Goal: Information Seeking & Learning: Find specific fact

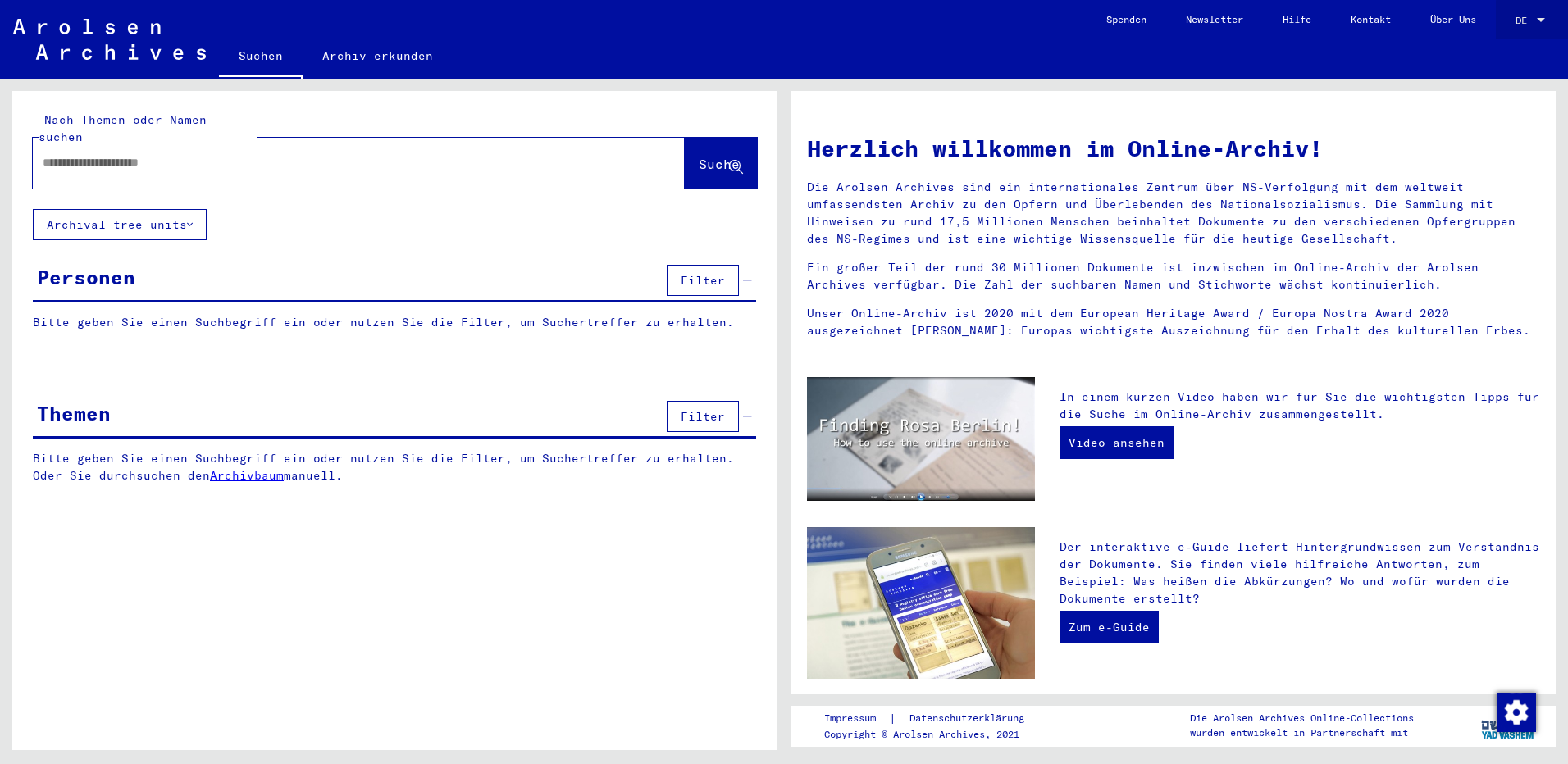
click at [1541, 22] on div at bounding box center [1542, 21] width 15 height 12
click at [520, 241] on div at bounding box center [784, 382] width 1568 height 764
click at [1531, 16] on span "DE" at bounding box center [1524, 21] width 18 height 12
click at [1505, 30] on span "English" at bounding box center [1500, 29] width 40 height 13
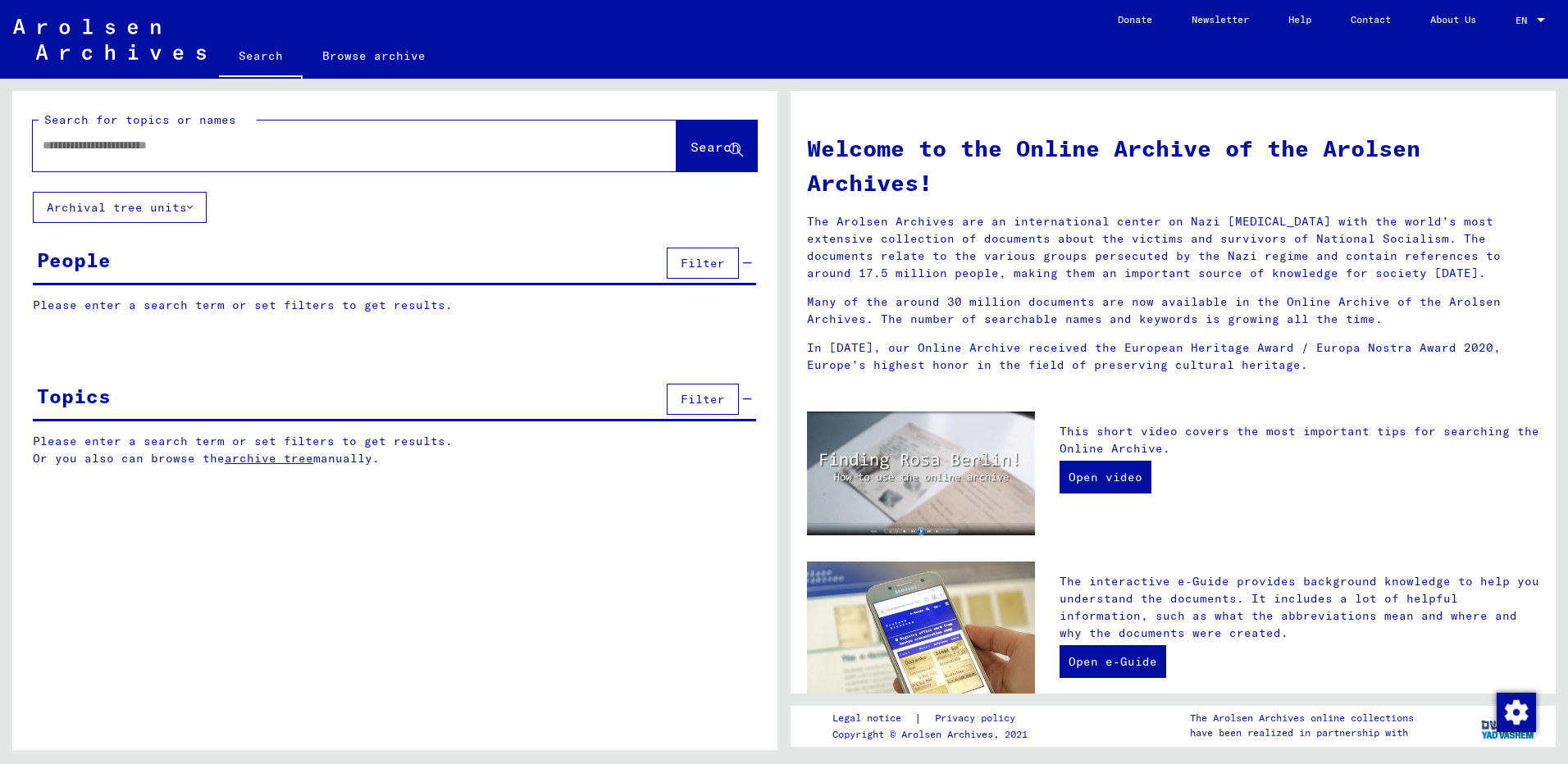
click at [136, 195] on button "Archival tree units" at bounding box center [120, 207] width 174 height 31
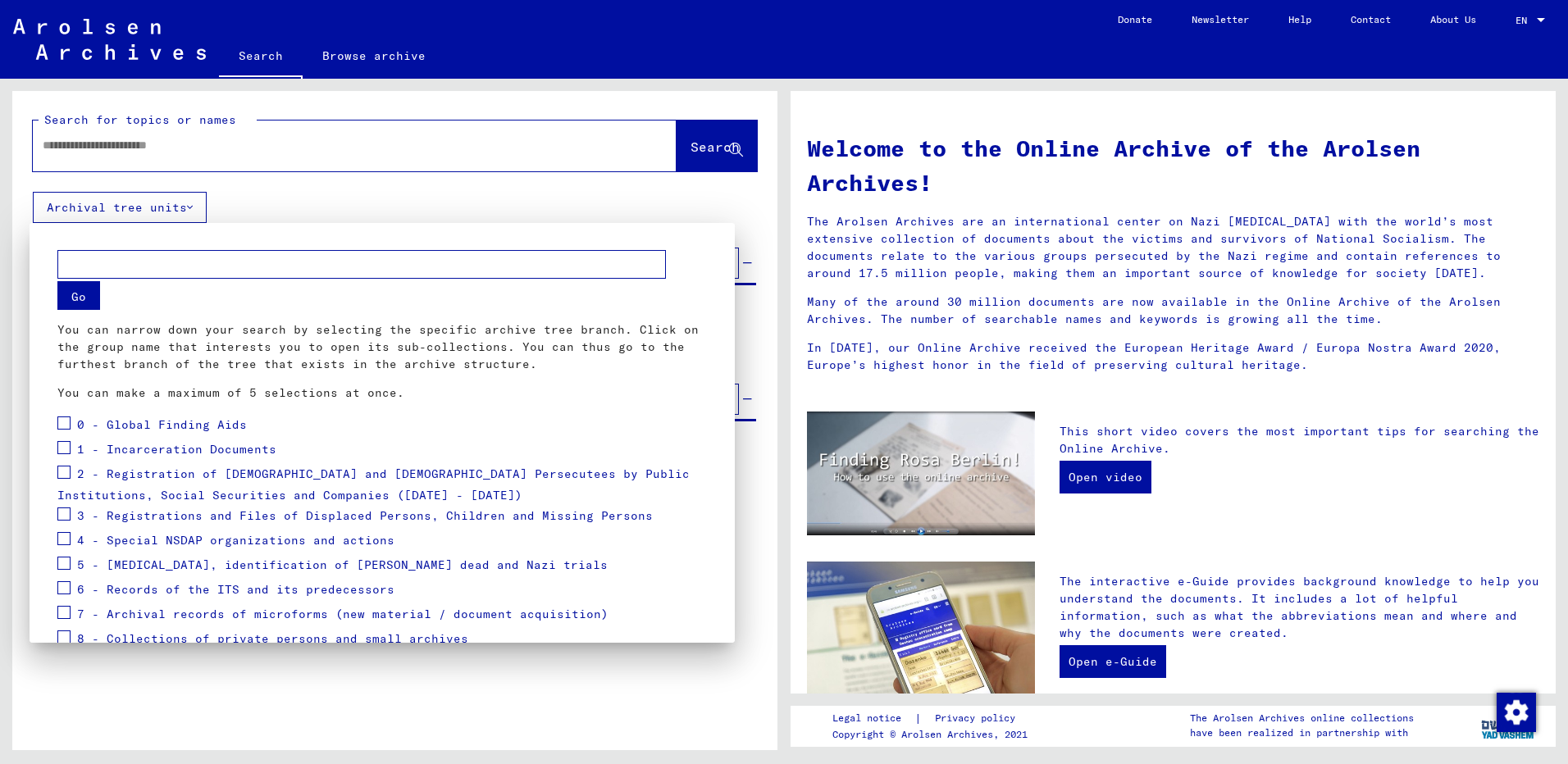
scroll to position [79, 0]
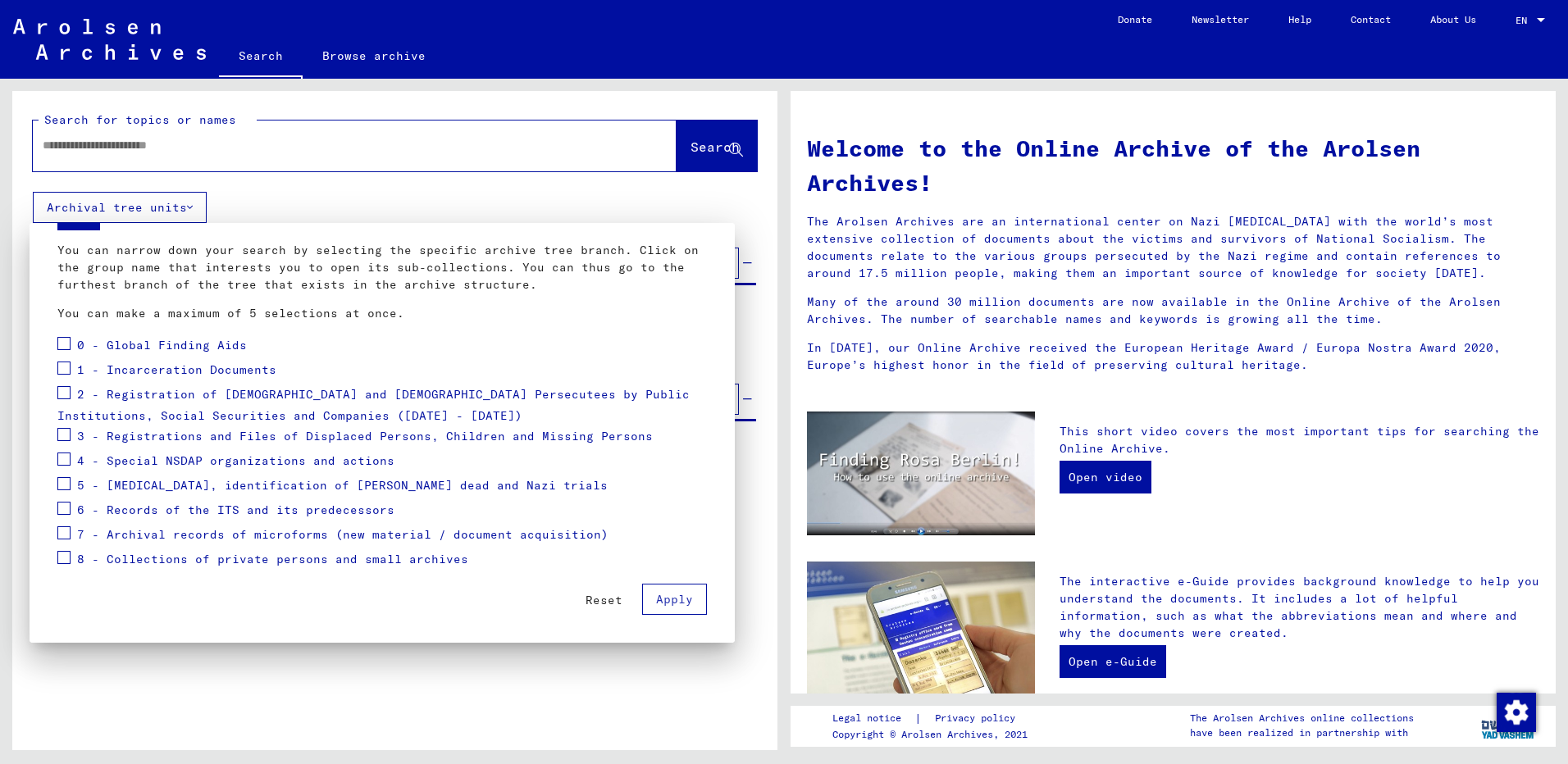
click at [61, 438] on span at bounding box center [64, 435] width 13 height 13
click at [63, 390] on span at bounding box center [64, 393] width 13 height 13
click at [60, 373] on span at bounding box center [64, 369] width 13 height 13
click at [65, 508] on span at bounding box center [64, 508] width 13 height 13
click at [70, 534] on span at bounding box center [64, 533] width 13 height 13
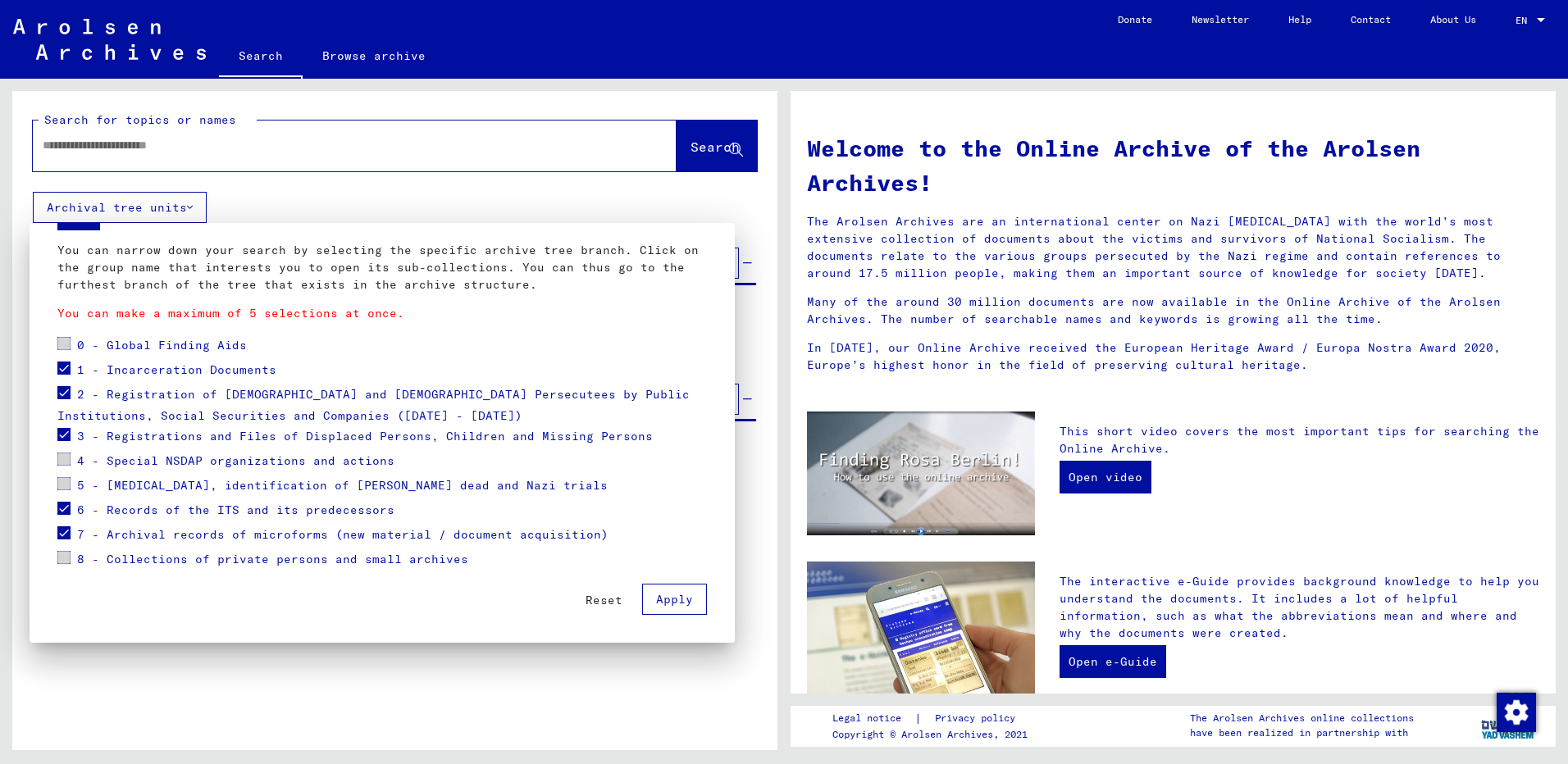
click at [66, 556] on span at bounding box center [64, 558] width 13 height 13
click at [68, 556] on span at bounding box center [64, 558] width 13 height 13
drag, startPoint x: 647, startPoint y: 595, endPoint x: 630, endPoint y: 573, distance: 27.8
click at [656, 596] on span "Apply" at bounding box center [675, 600] width 37 height 15
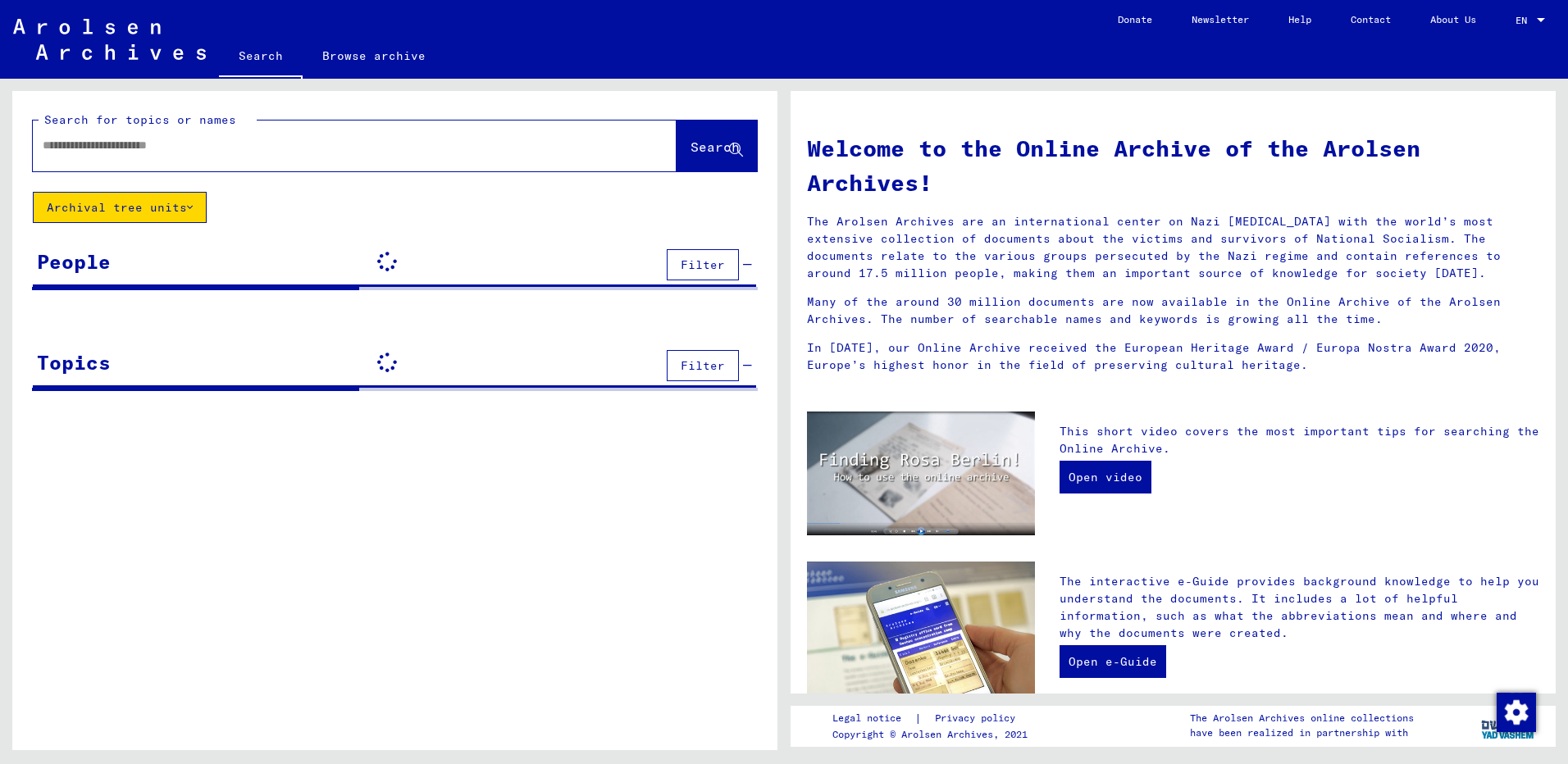
click at [184, 160] on div at bounding box center [330, 146] width 595 height 37
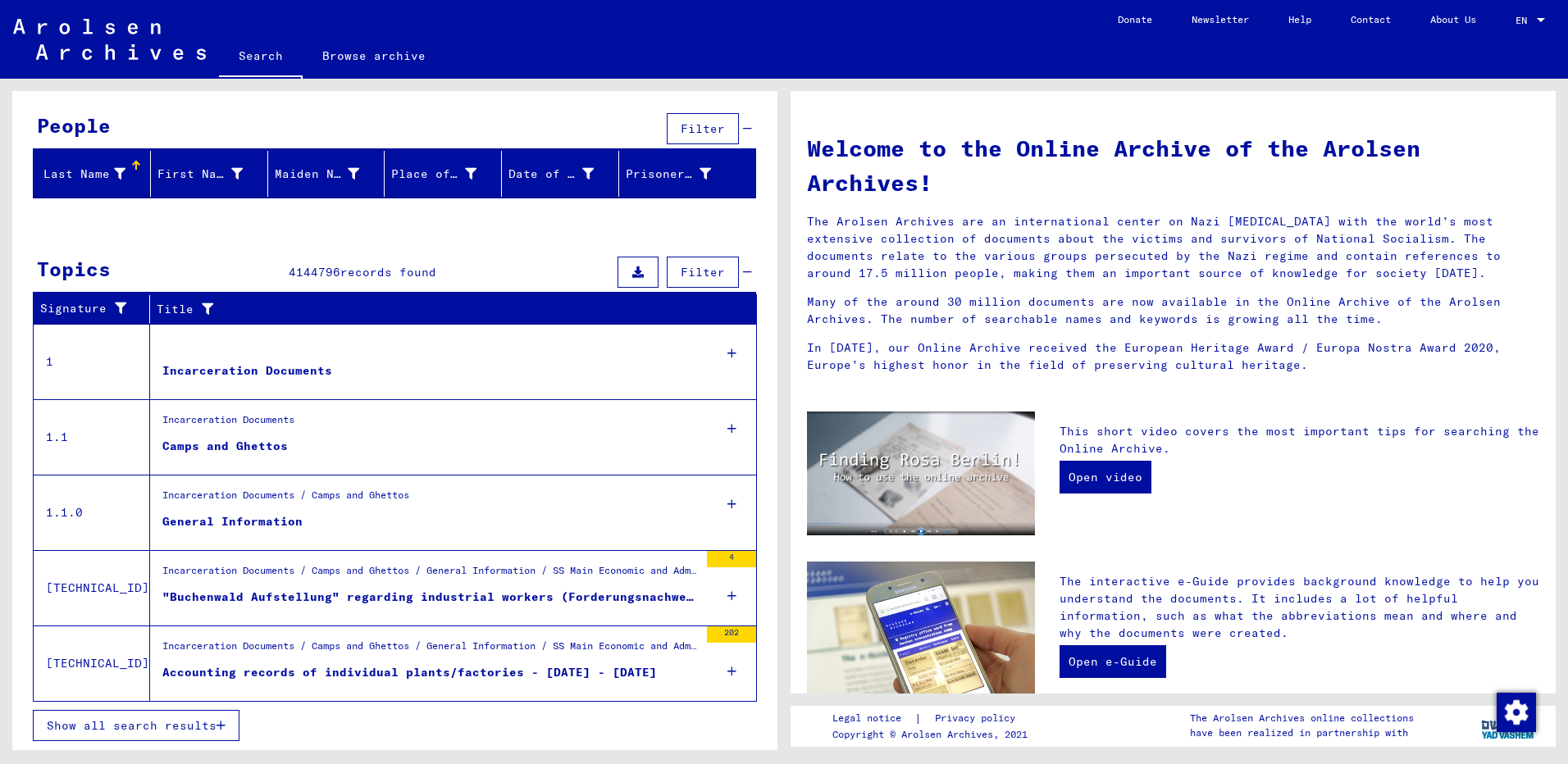
scroll to position [0, 0]
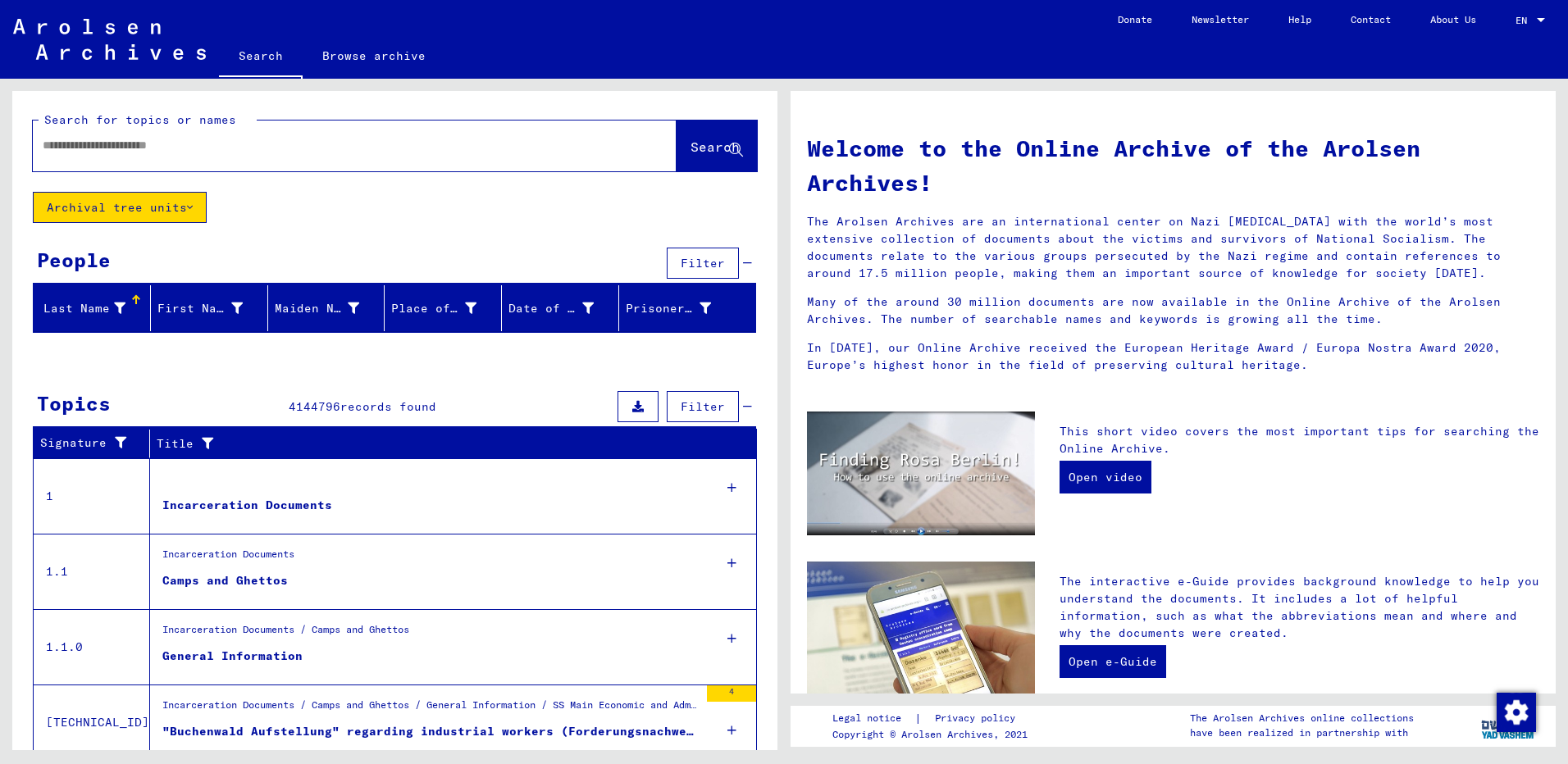
click at [691, 401] on span "Filter" at bounding box center [703, 407] width 45 height 15
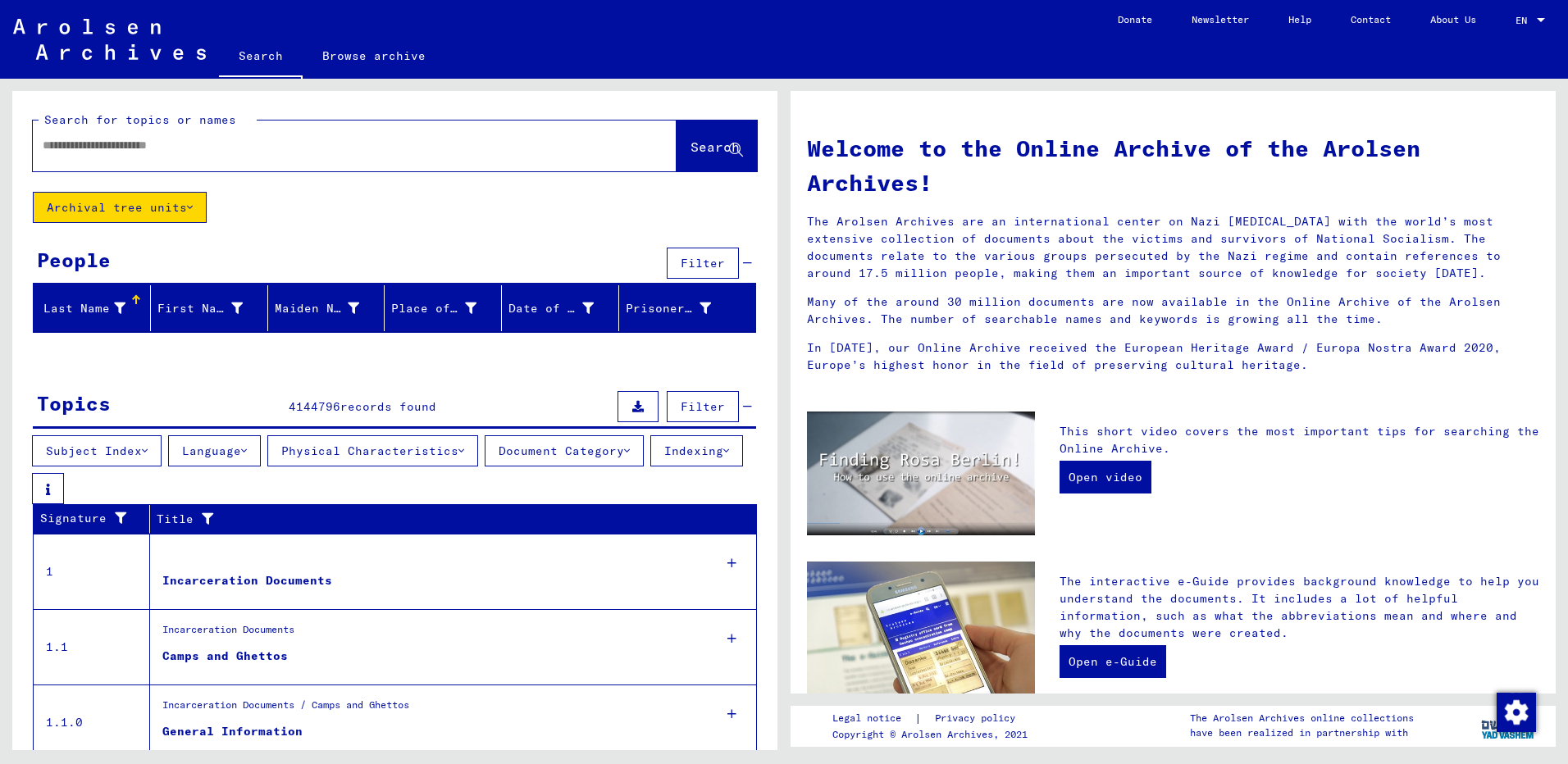
click at [691, 401] on span "Filter" at bounding box center [703, 407] width 45 height 15
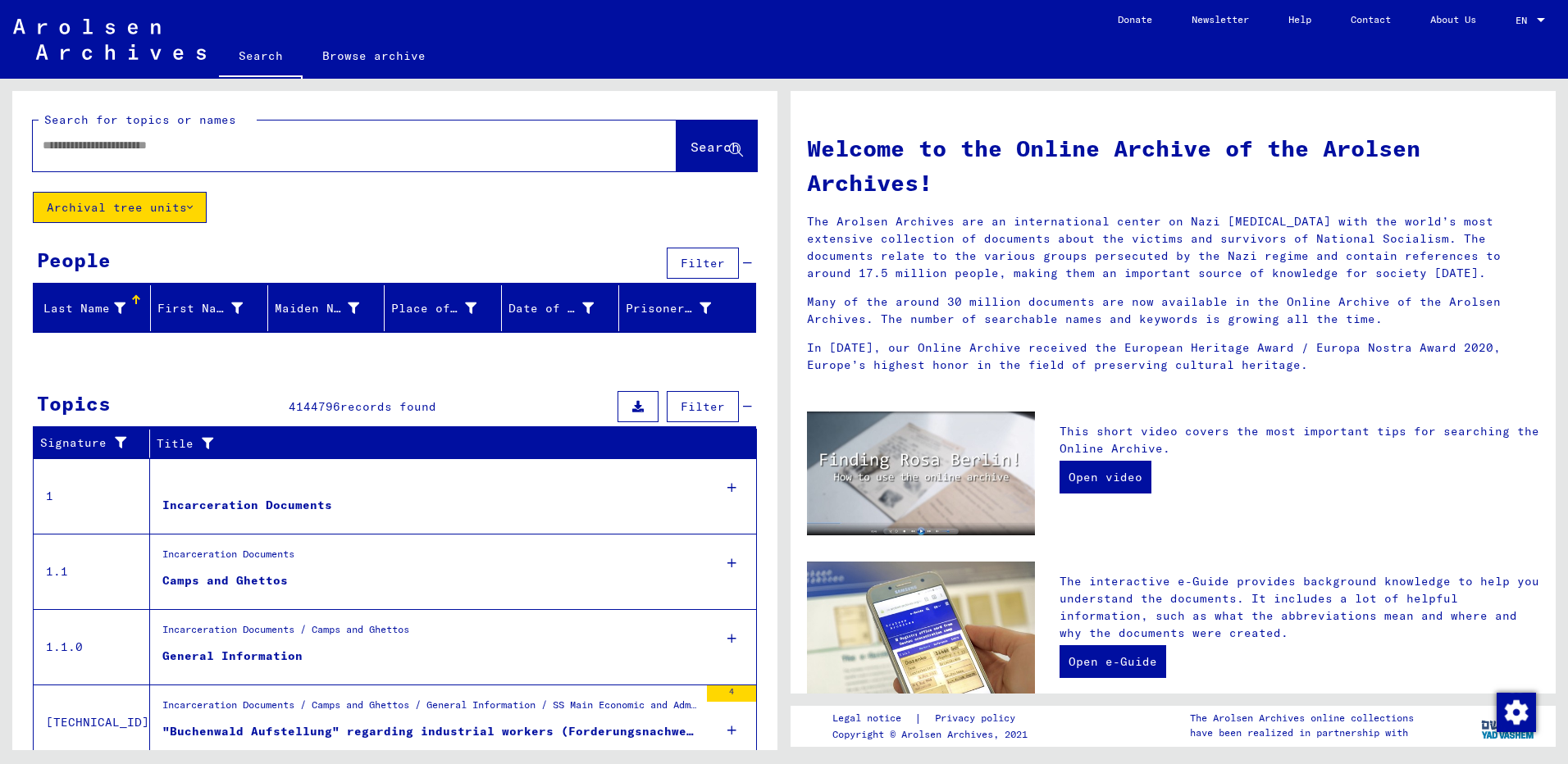
click at [691, 401] on span "Filter" at bounding box center [703, 407] width 45 height 15
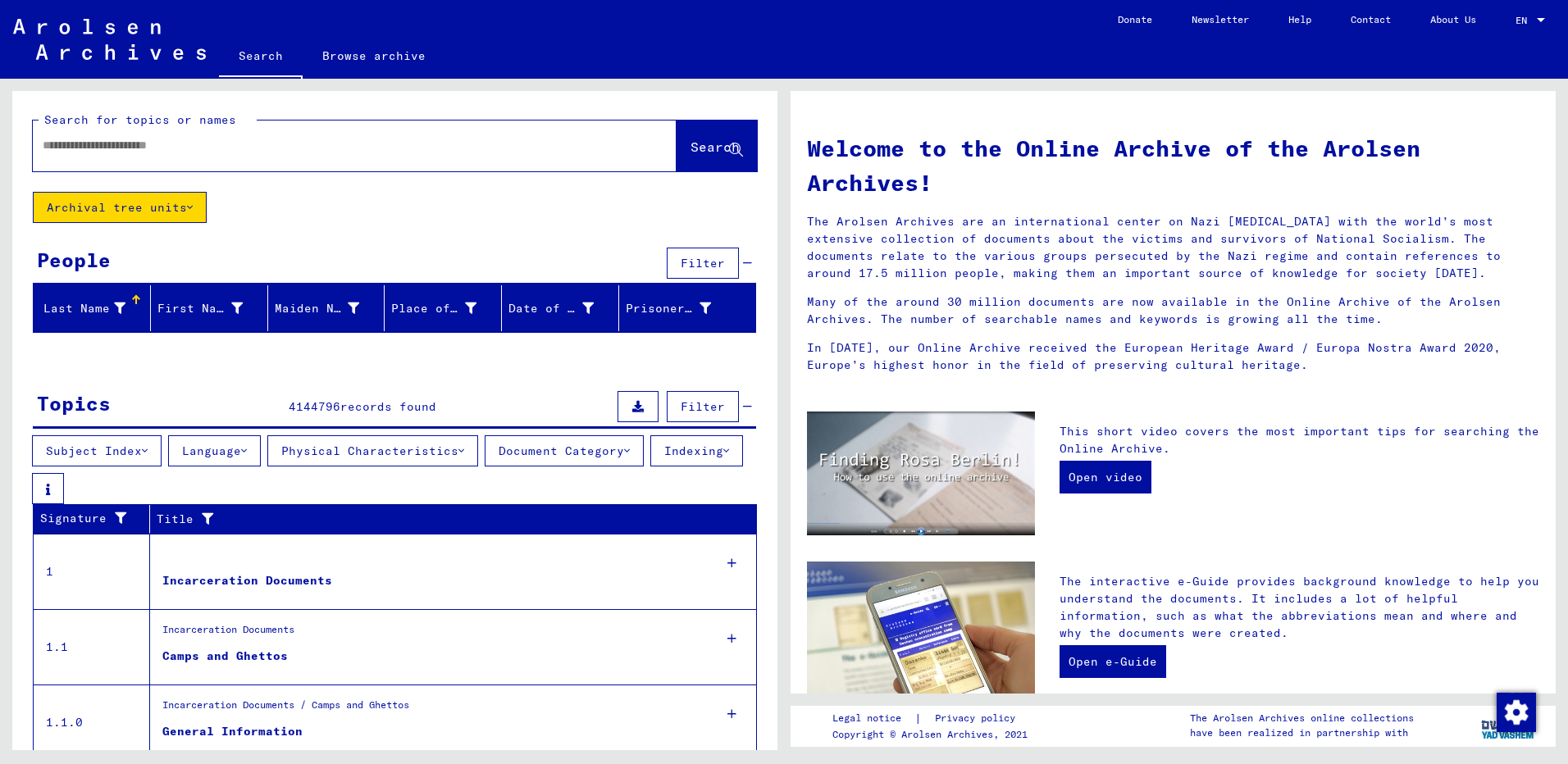
click at [234, 458] on button "Language" at bounding box center [214, 450] width 93 height 31
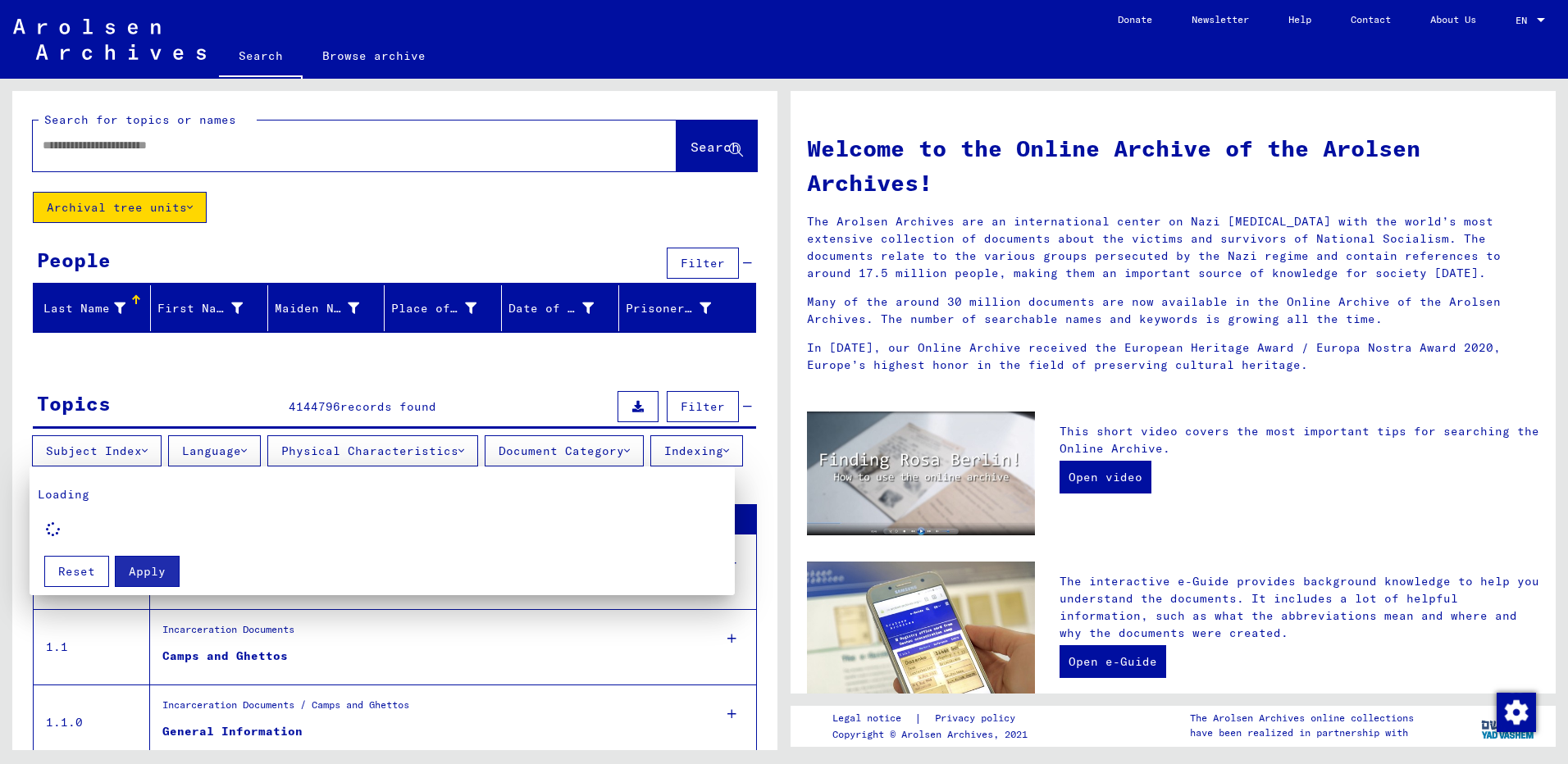
click at [234, 458] on div at bounding box center [784, 382] width 1568 height 764
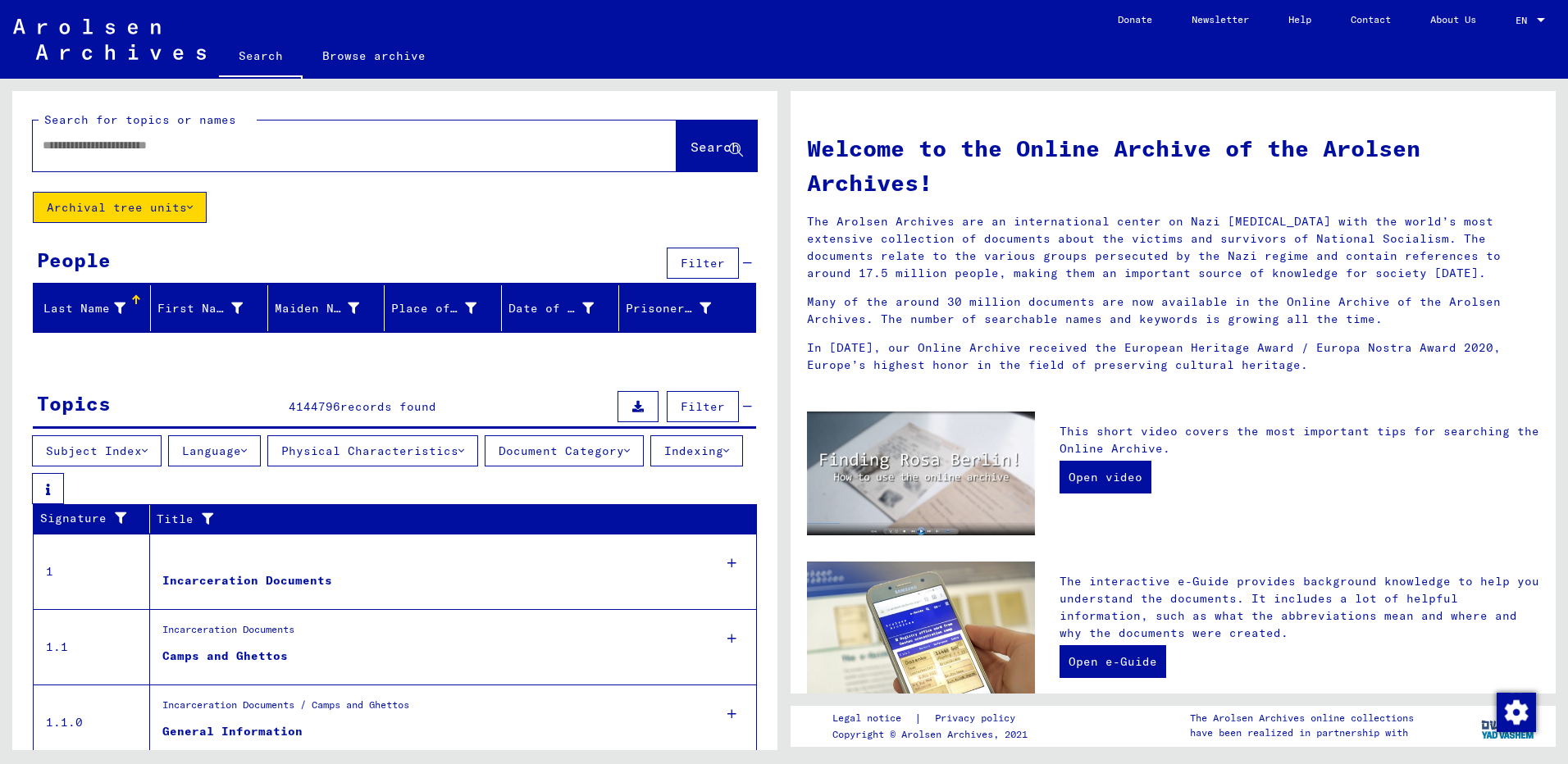
click at [687, 261] on span "Filter" at bounding box center [703, 263] width 45 height 15
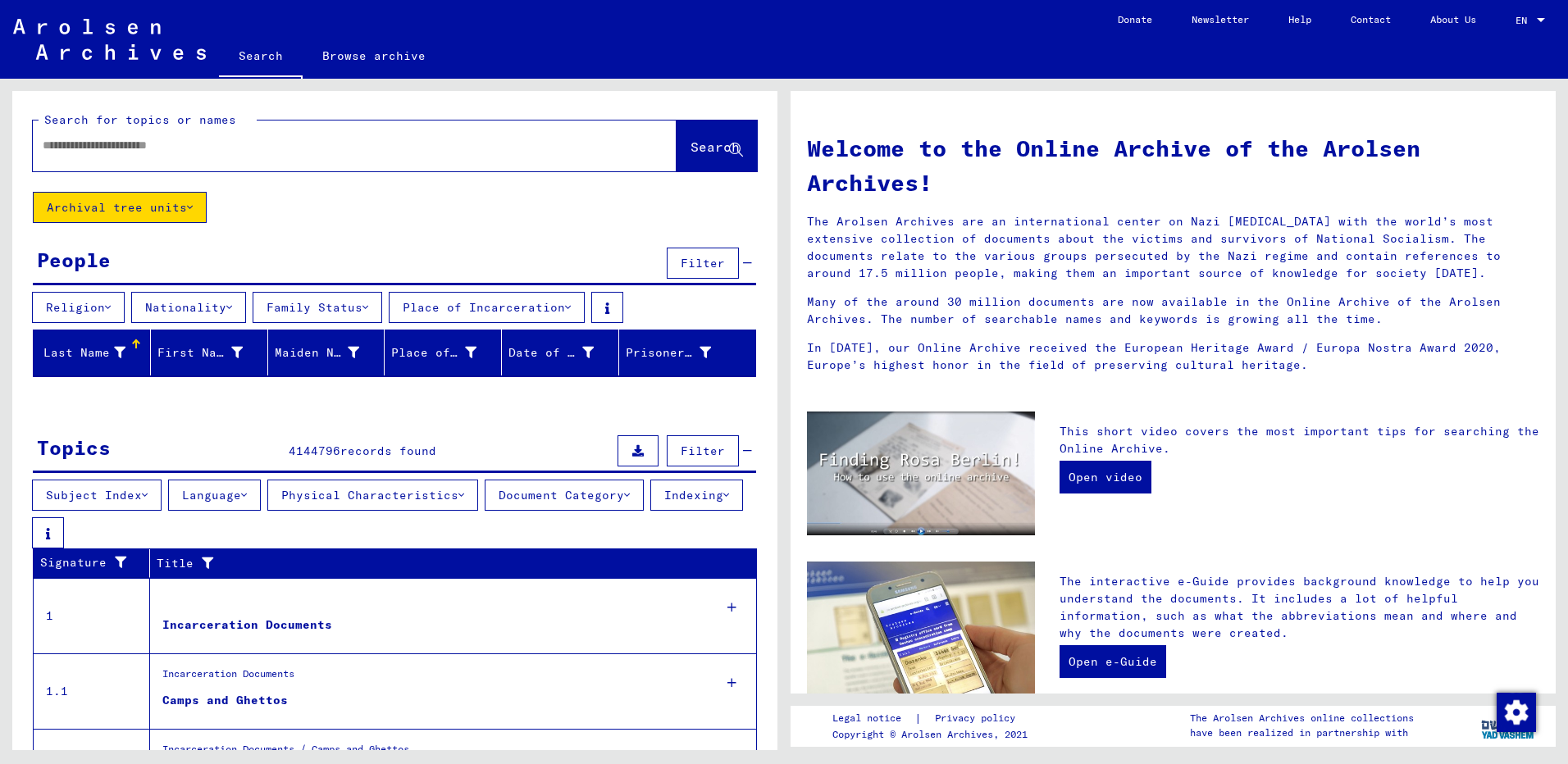
click at [168, 154] on div at bounding box center [330, 146] width 595 height 37
click at [134, 148] on input "text" at bounding box center [335, 145] width 585 height 17
type input "******"
click at [730, 150] on icon at bounding box center [736, 150] width 14 height 14
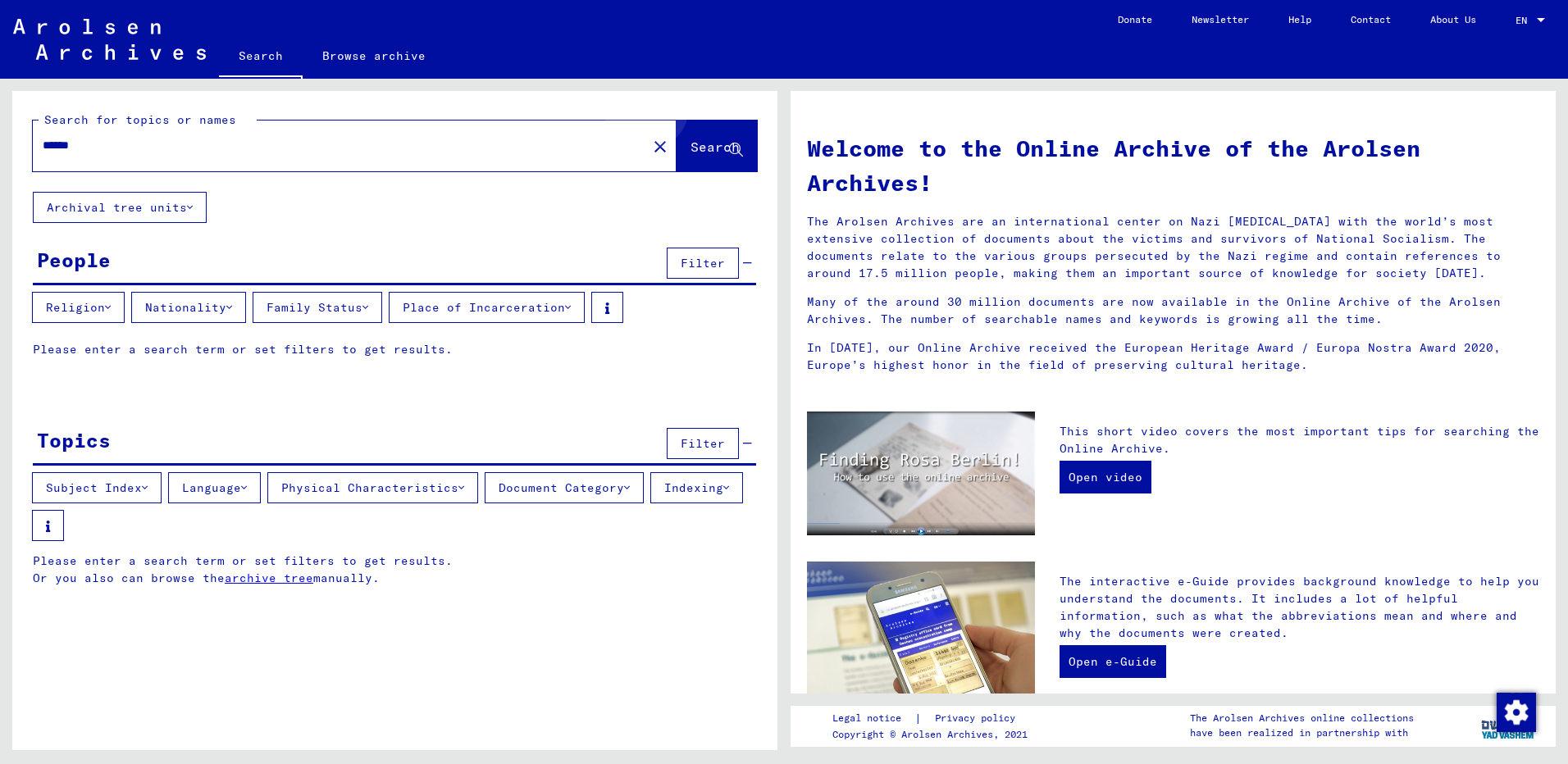
click at [712, 126] on button "Search" at bounding box center [716, 146] width 80 height 51
click at [699, 147] on span "Search" at bounding box center [715, 146] width 49 height 16
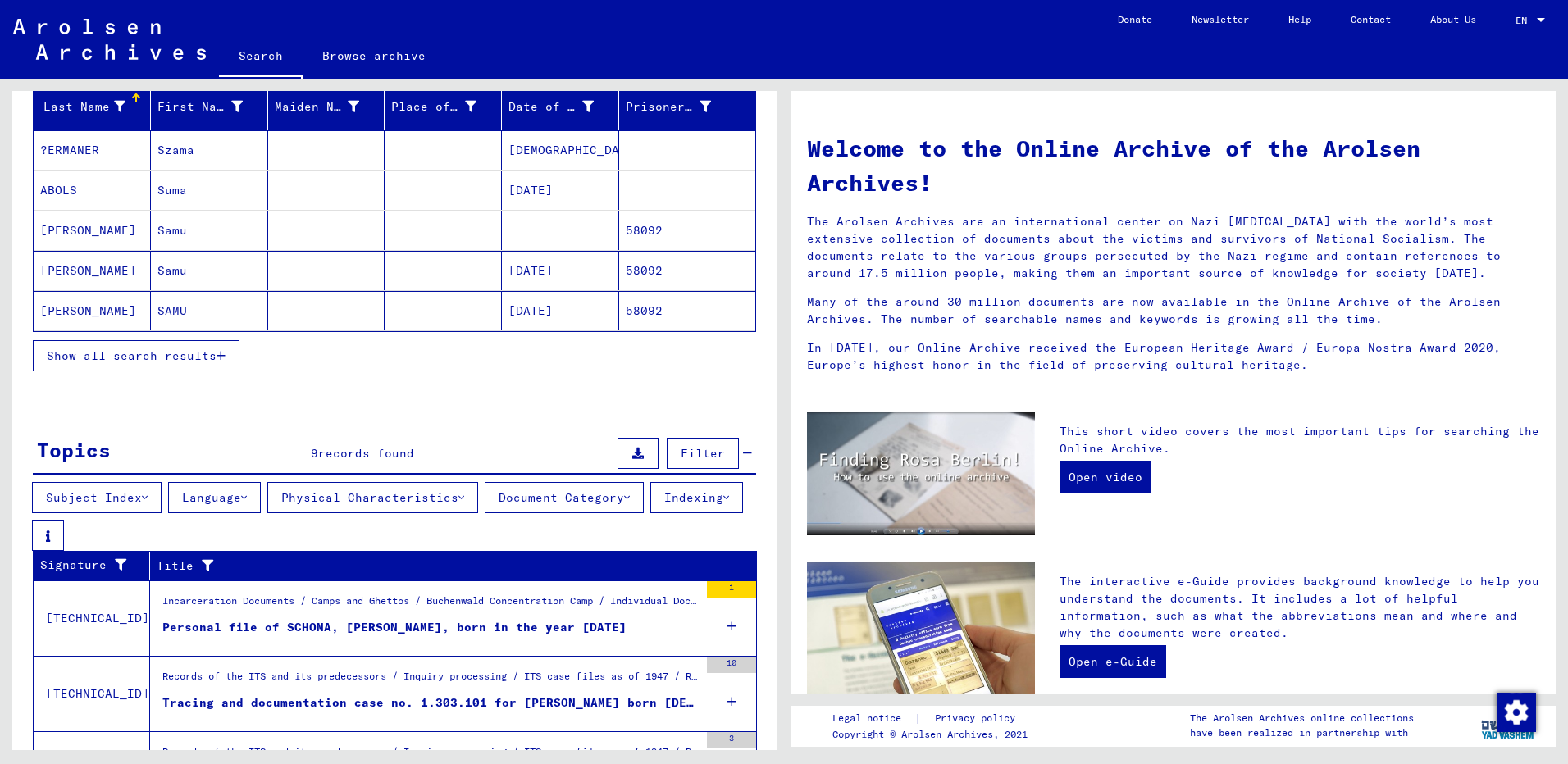
scroll to position [509, 0]
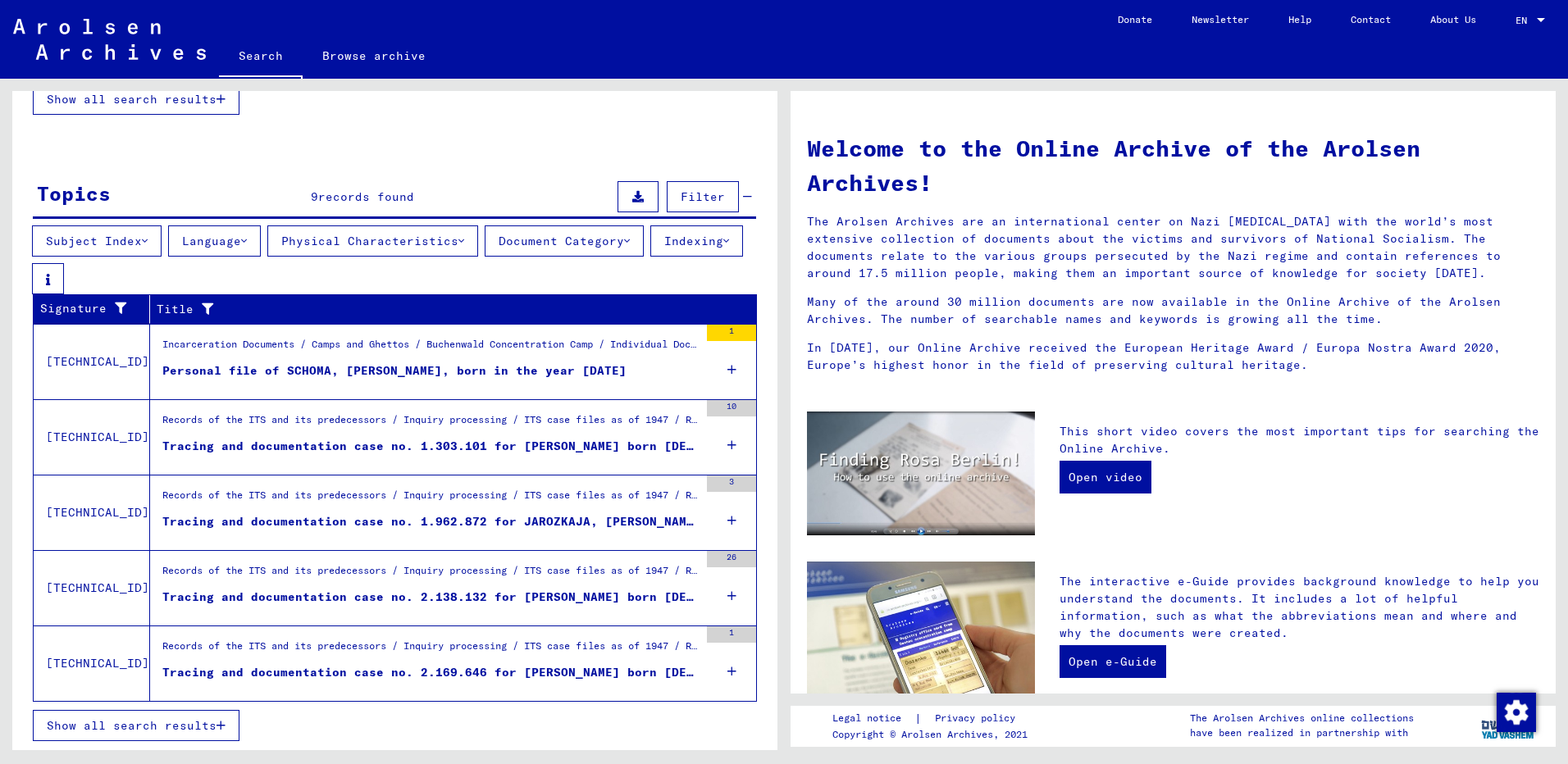
click at [200, 729] on span "Show all search results" at bounding box center [131, 726] width 170 height 15
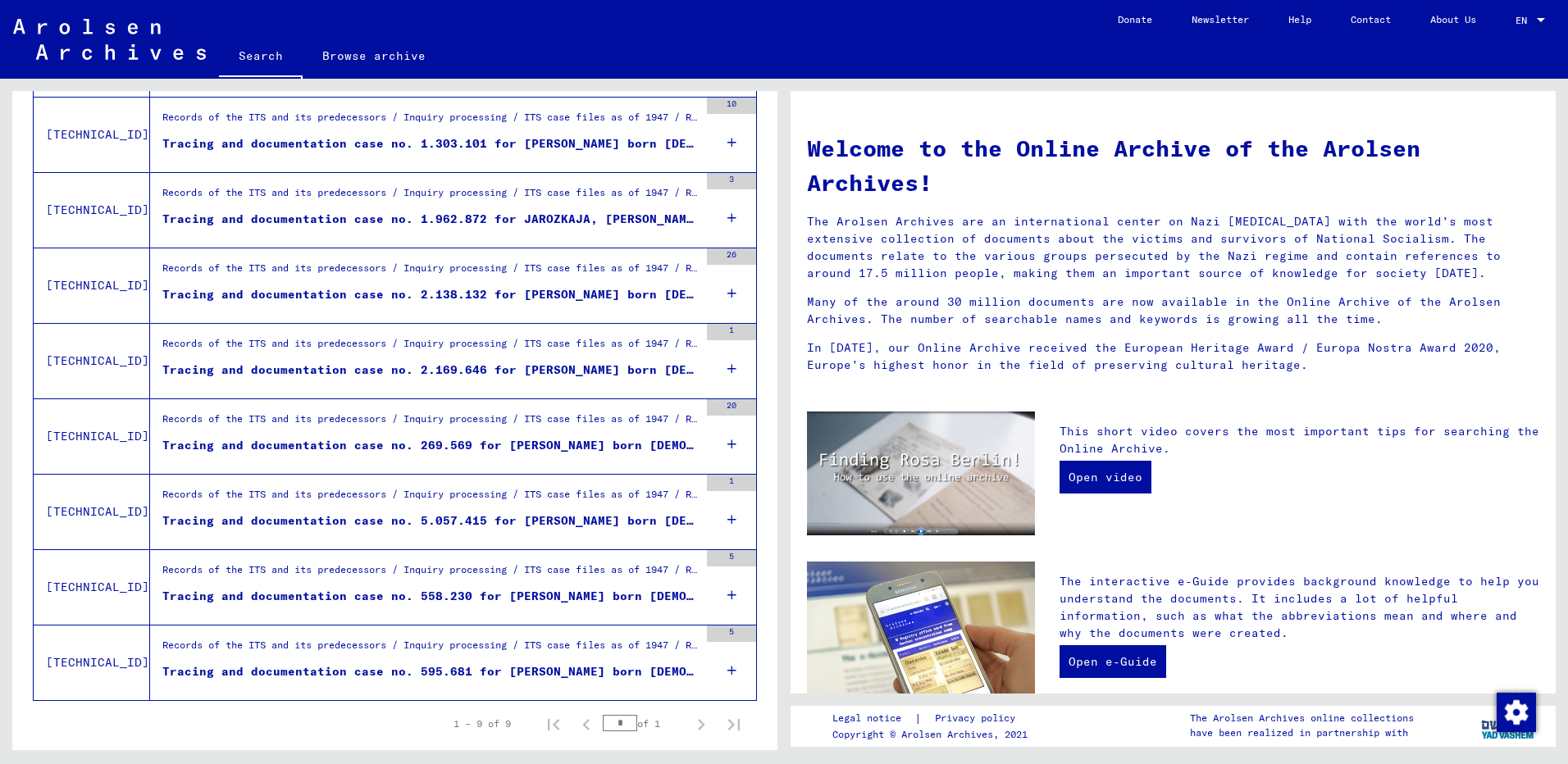
click at [421, 369] on div "Tracing and documentation case no. 2.169.646 for [PERSON_NAME] born [DEMOGRAPHI…" at bounding box center [431, 370] width 536 height 17
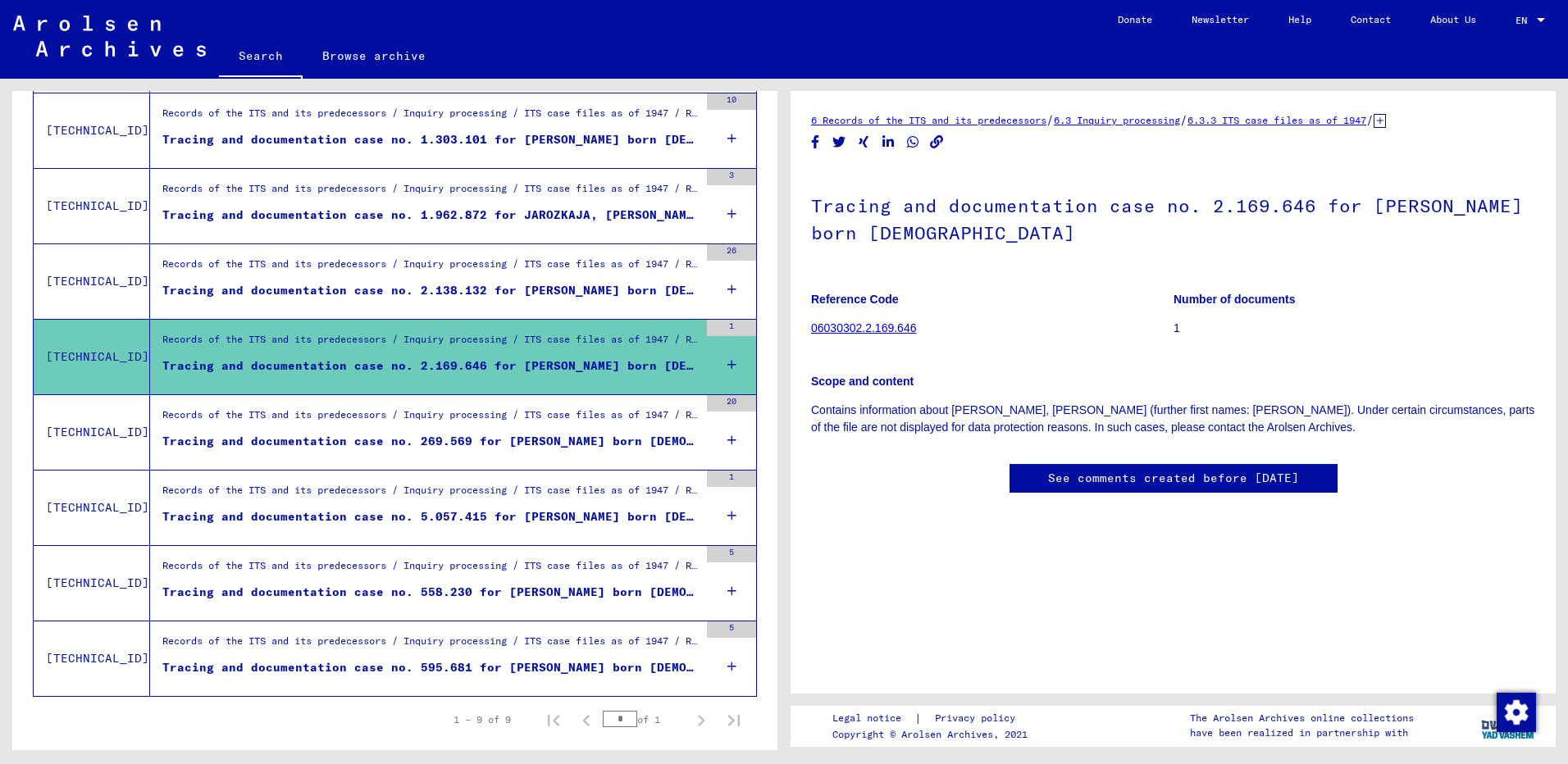
click at [849, 331] on link "06030302.2.169.646" at bounding box center [864, 328] width 105 height 13
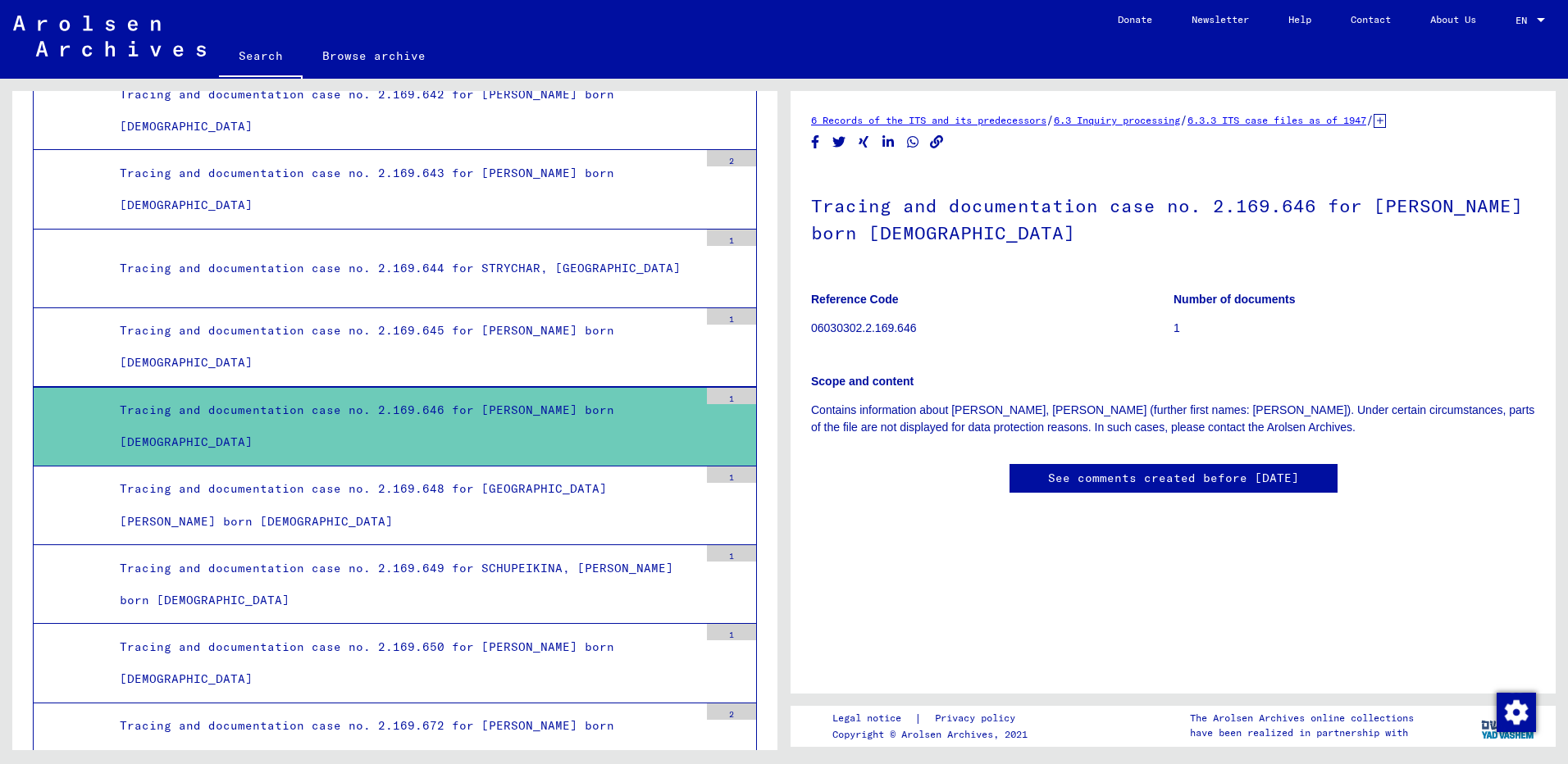
click at [548, 406] on div "Tracing and documentation case no. 2.169.646 for [PERSON_NAME] born [DEMOGRAPHI…" at bounding box center [402, 427] width 591 height 64
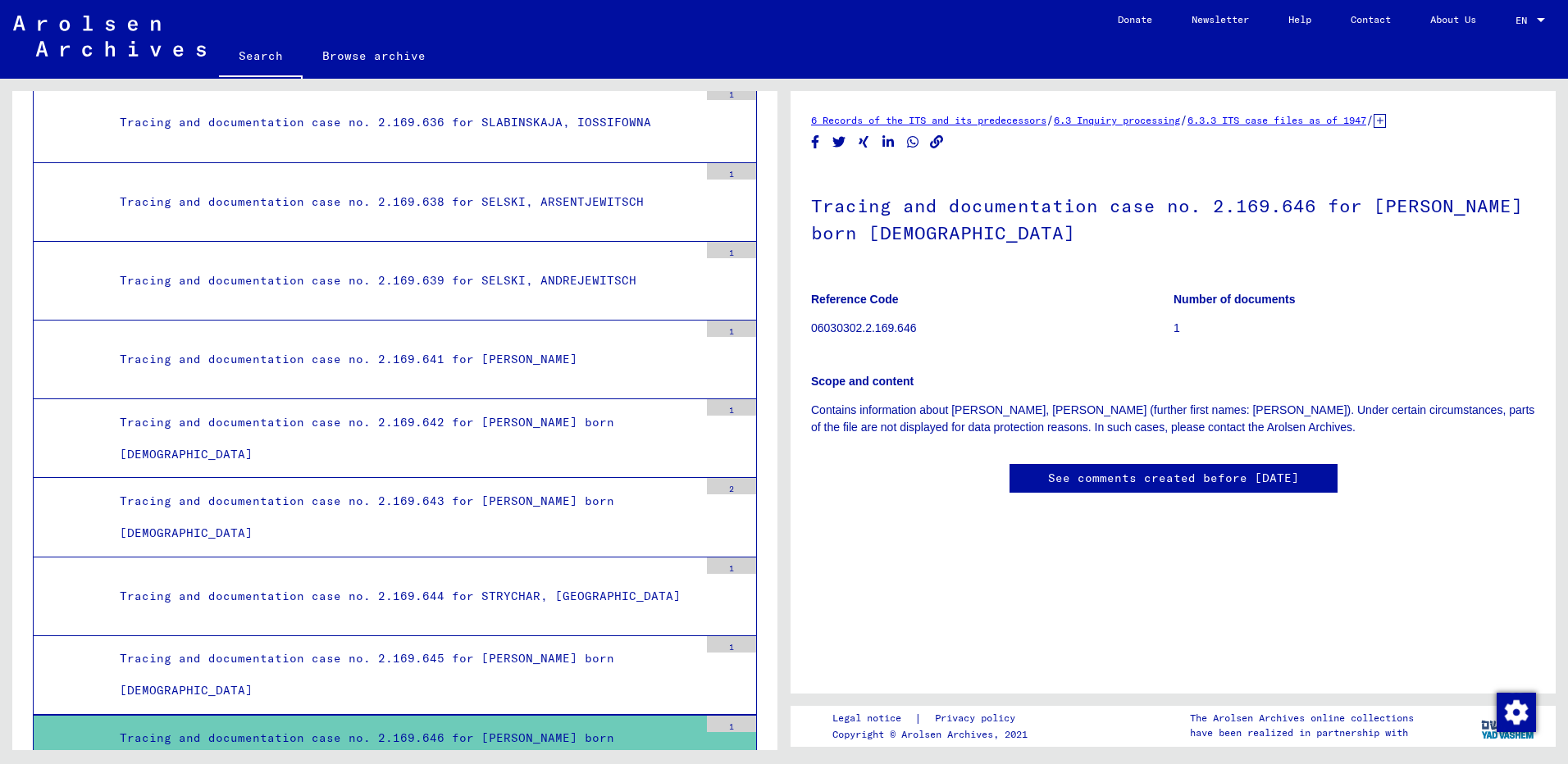
scroll to position [30946, 0]
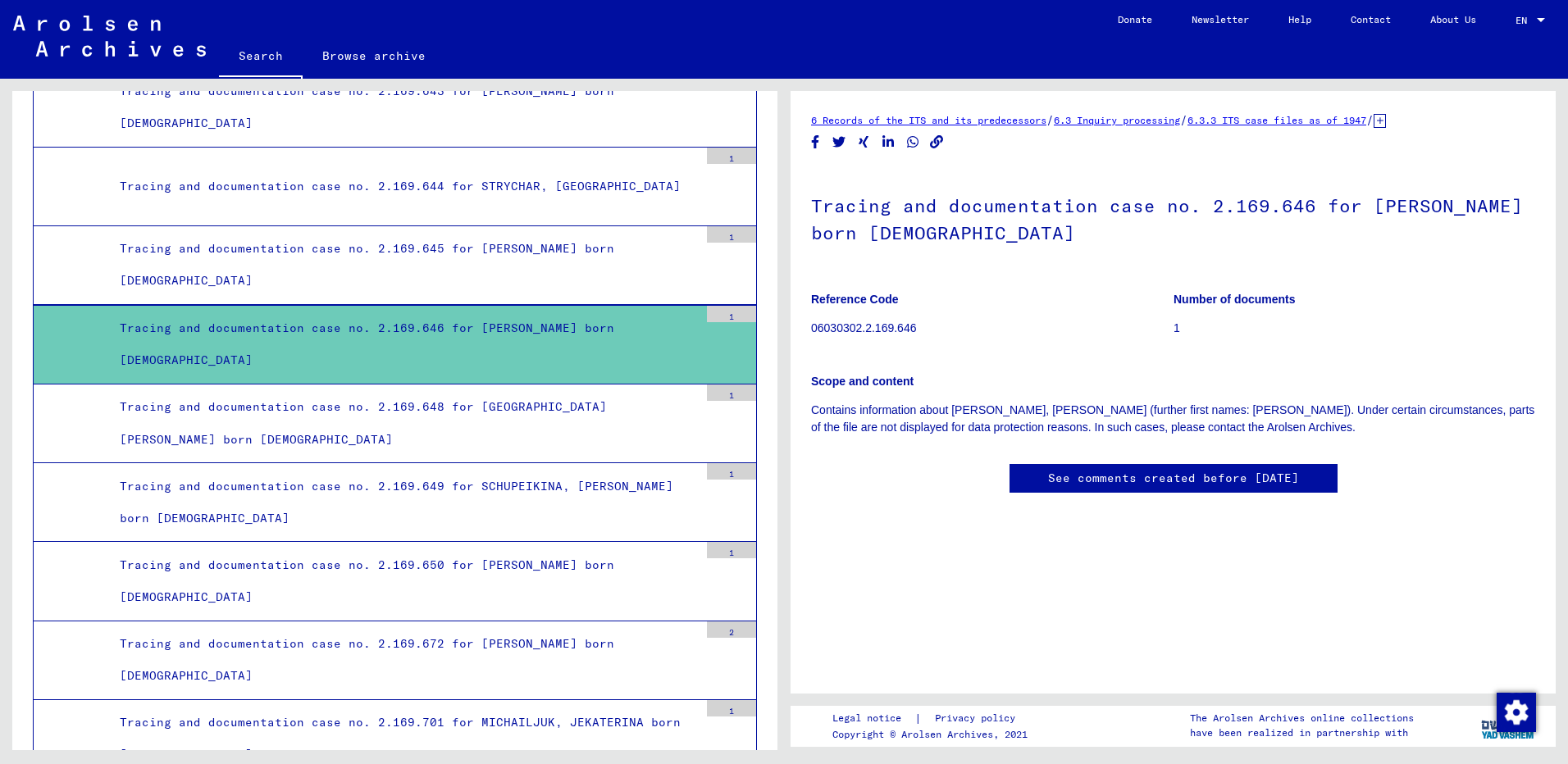
click at [537, 334] on div "Tracing and documentation case no. 2.169.646 for [PERSON_NAME] born [DEMOGRAPHI…" at bounding box center [402, 345] width 591 height 64
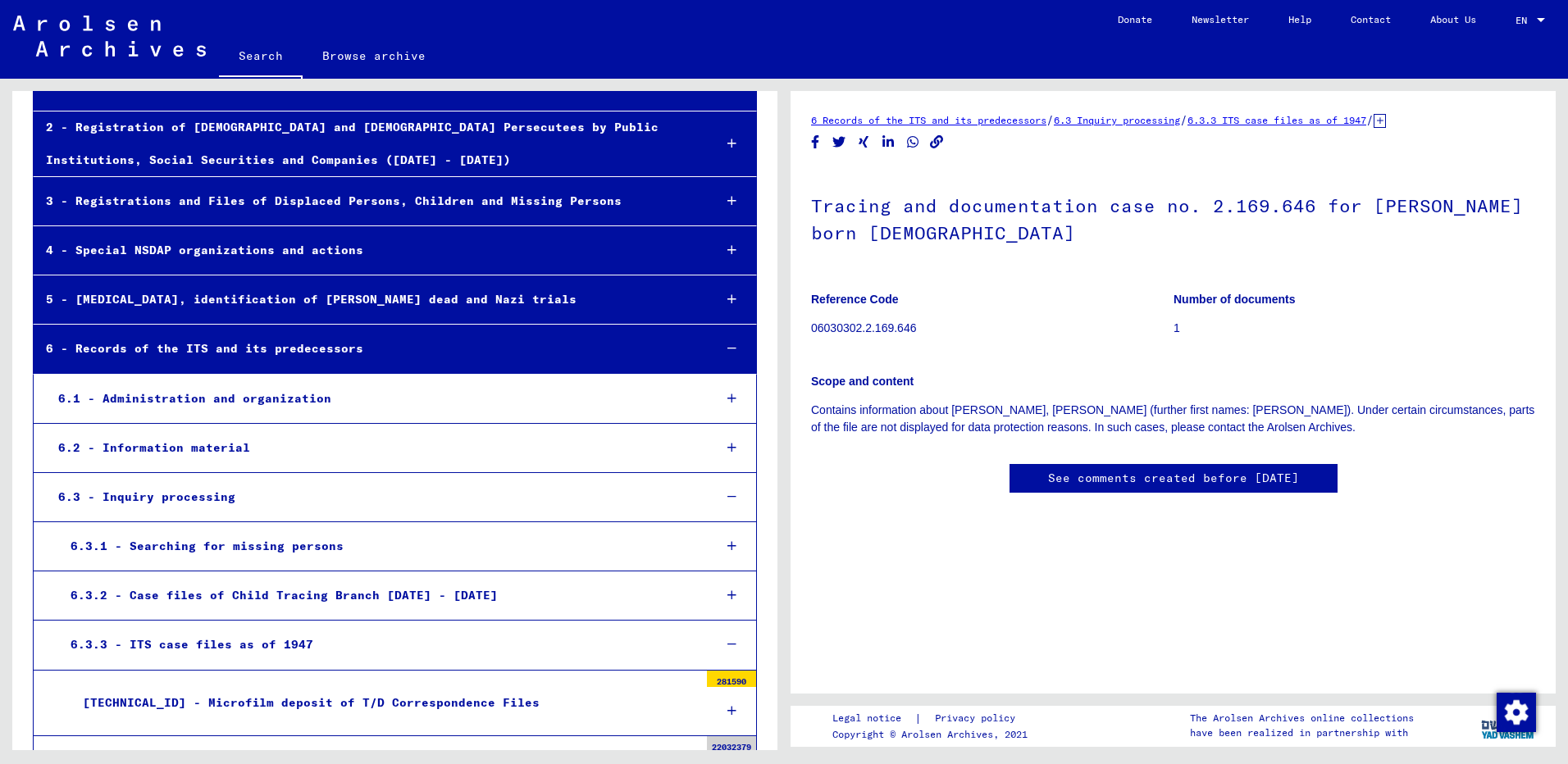
scroll to position [492, 0]
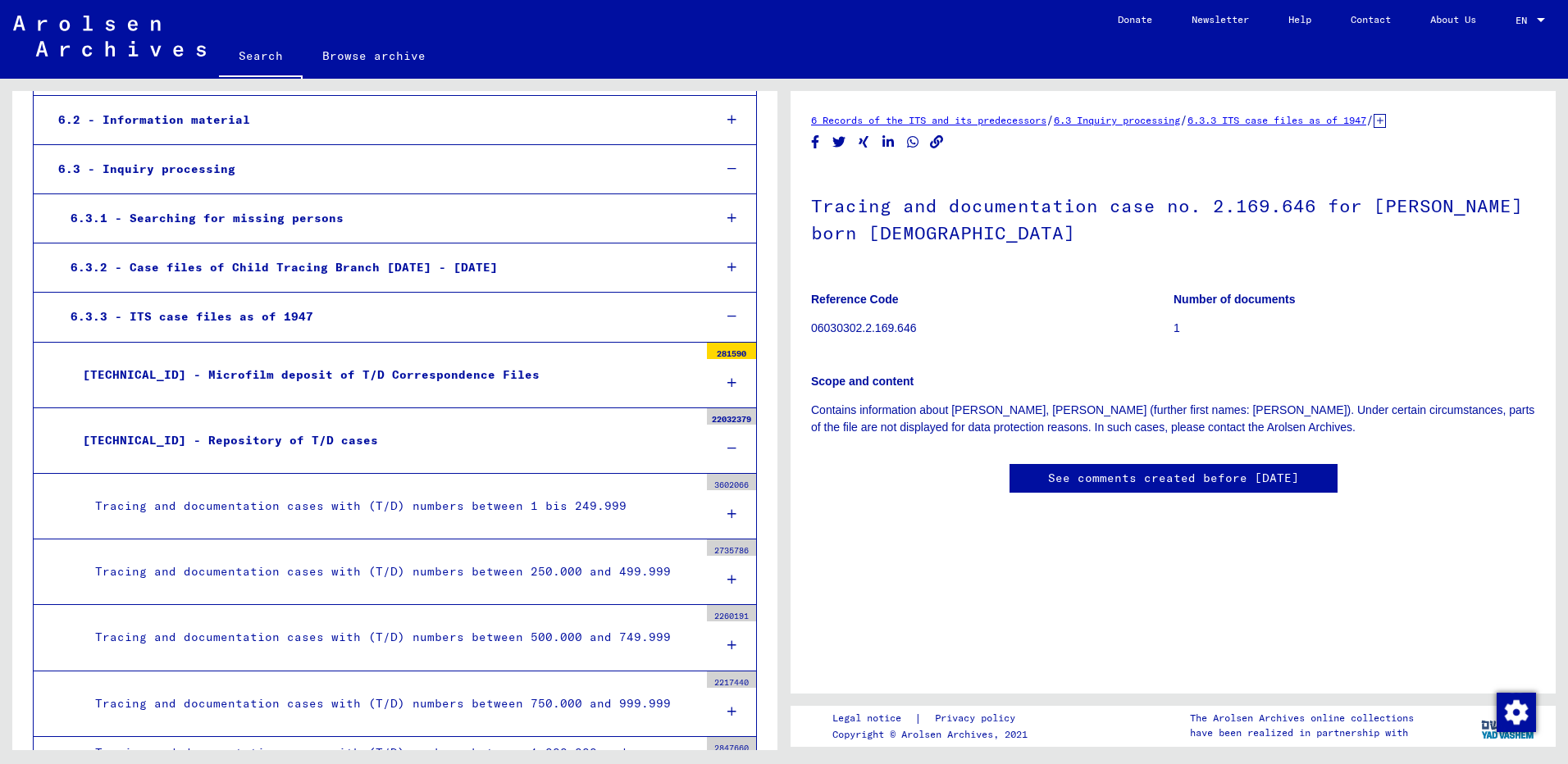
click at [728, 451] on icon at bounding box center [732, 449] width 9 height 12
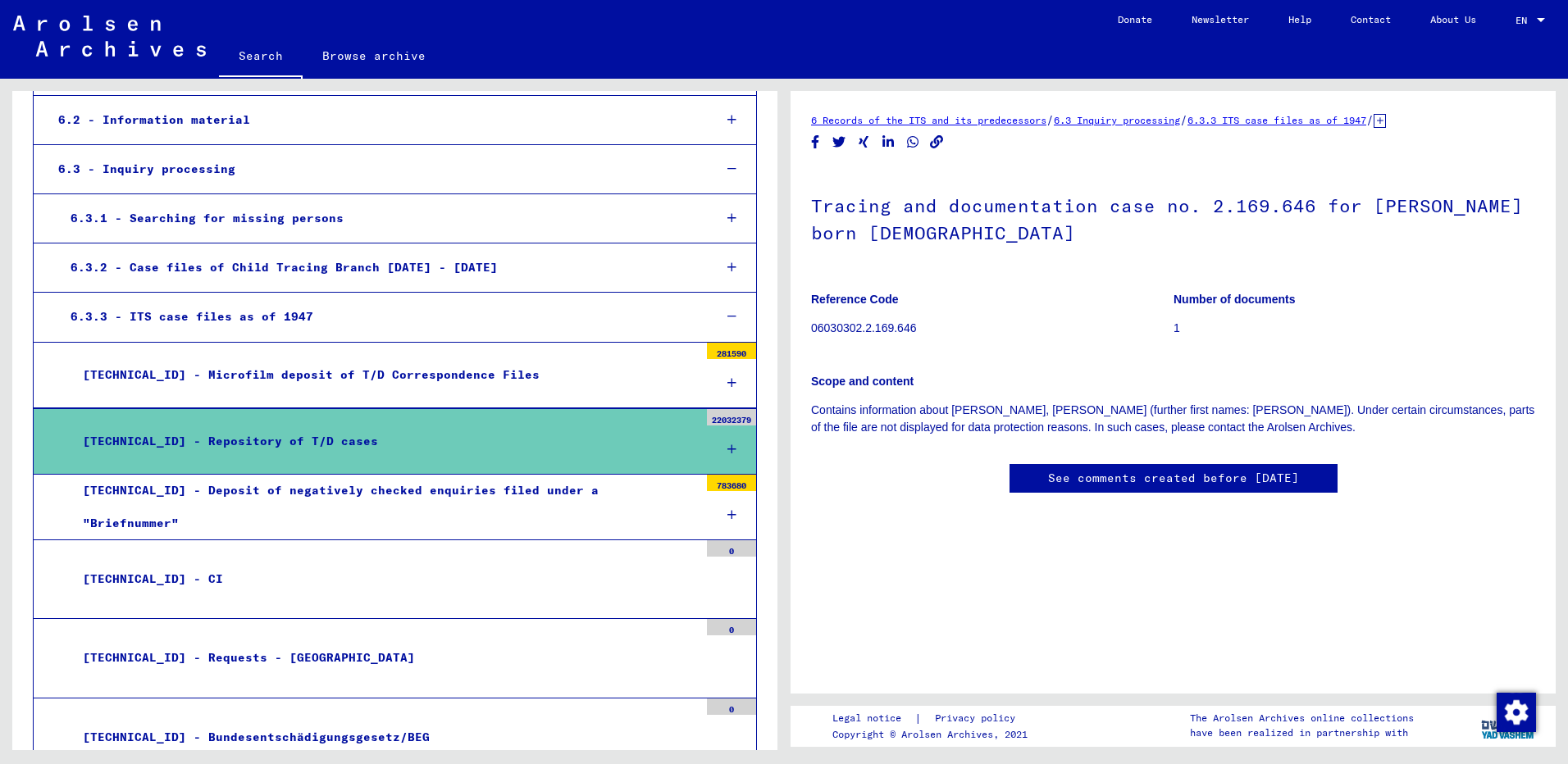
click at [713, 368] on div at bounding box center [731, 383] width 49 height 48
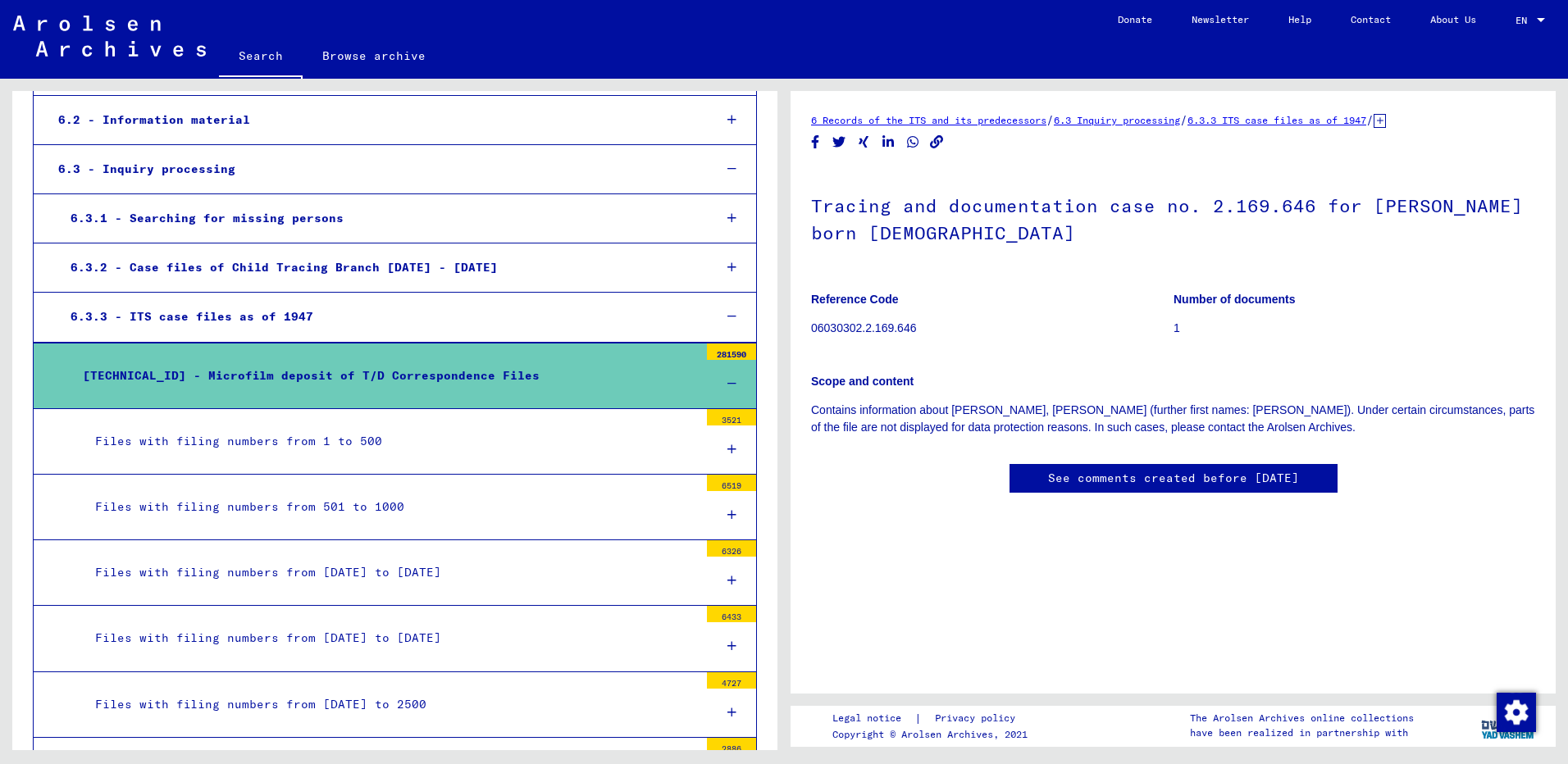
click at [713, 379] on div at bounding box center [731, 384] width 49 height 48
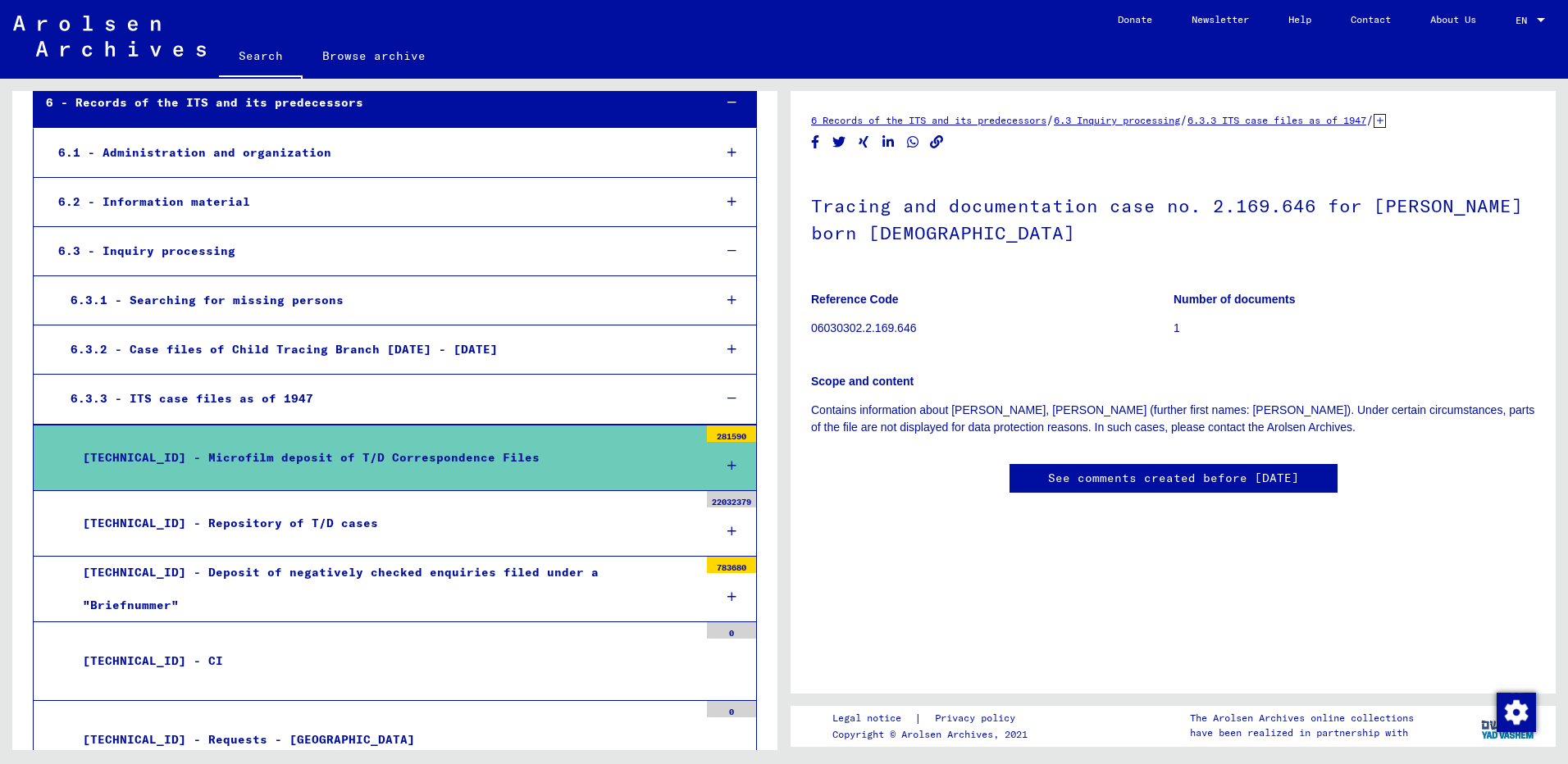
scroll to position [164, 0]
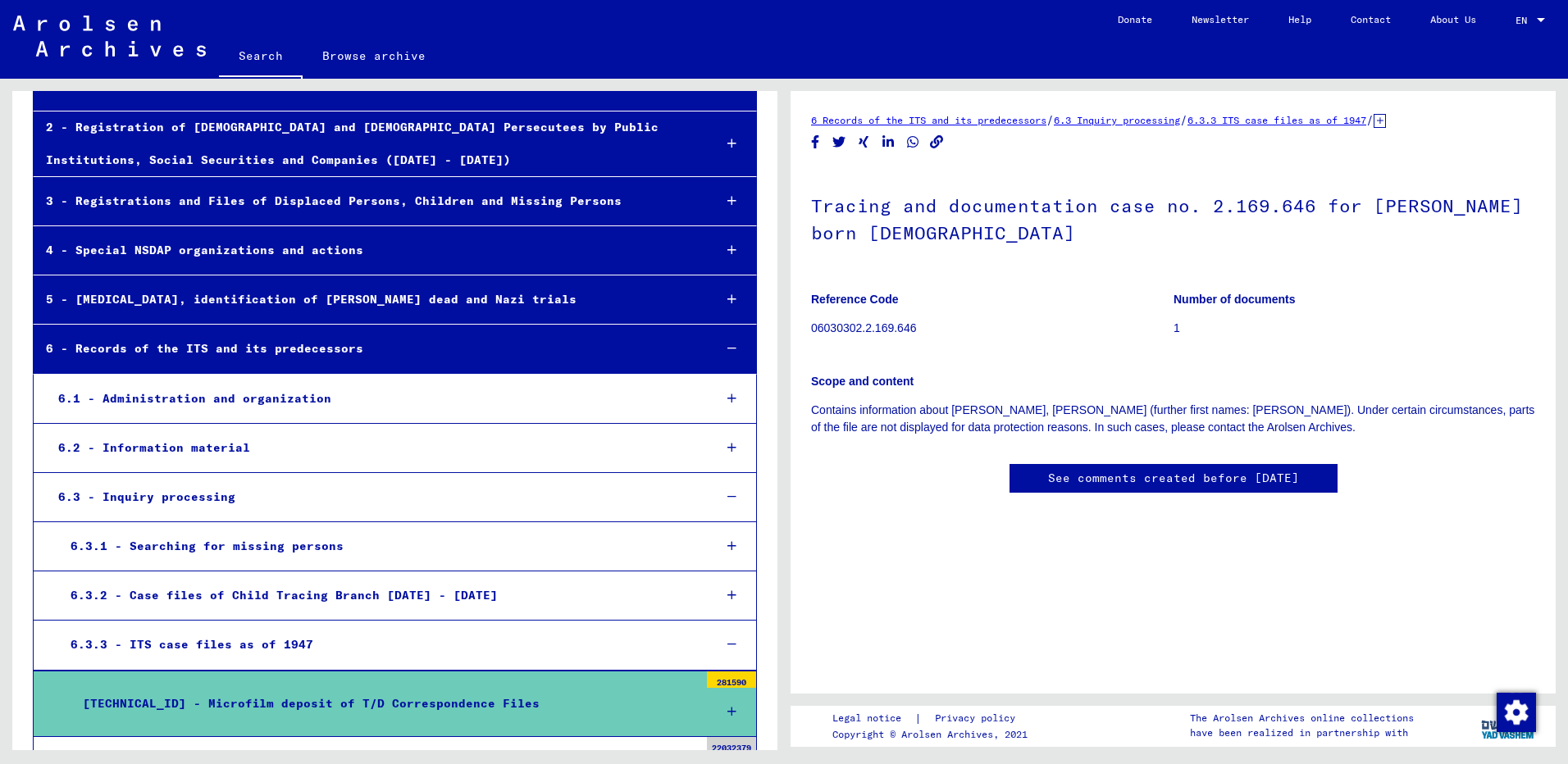
click at [730, 346] on div at bounding box center [732, 348] width 47 height 48
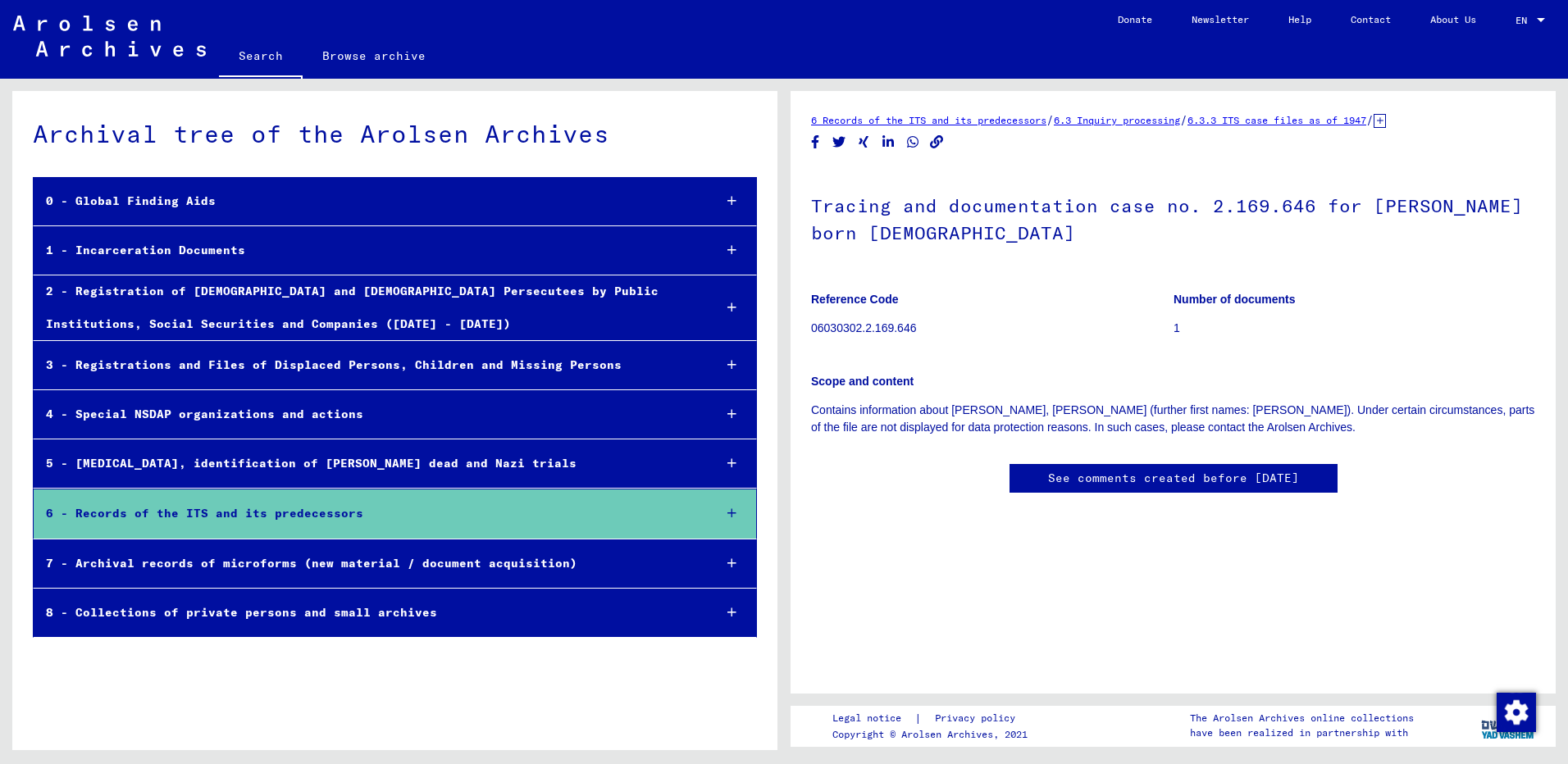
click at [671, 713] on div "Archival tree of the Arolsen Archives 0 - Global Finding Aids 1 - Incarceration…" at bounding box center [395, 427] width 765 height 671
click at [730, 249] on icon at bounding box center [732, 250] width 9 height 12
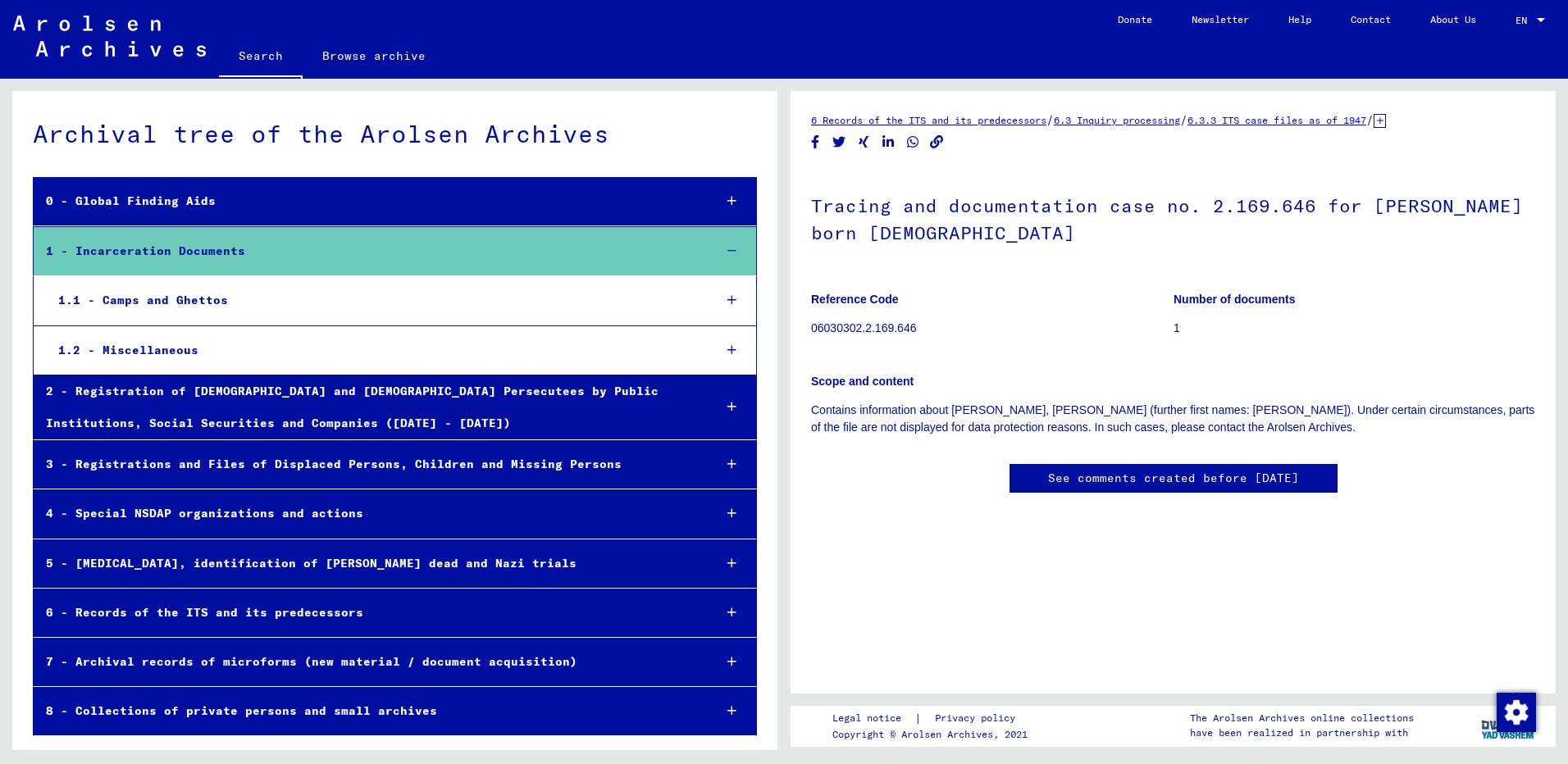
click at [731, 249] on icon at bounding box center [732, 251] width 9 height 12
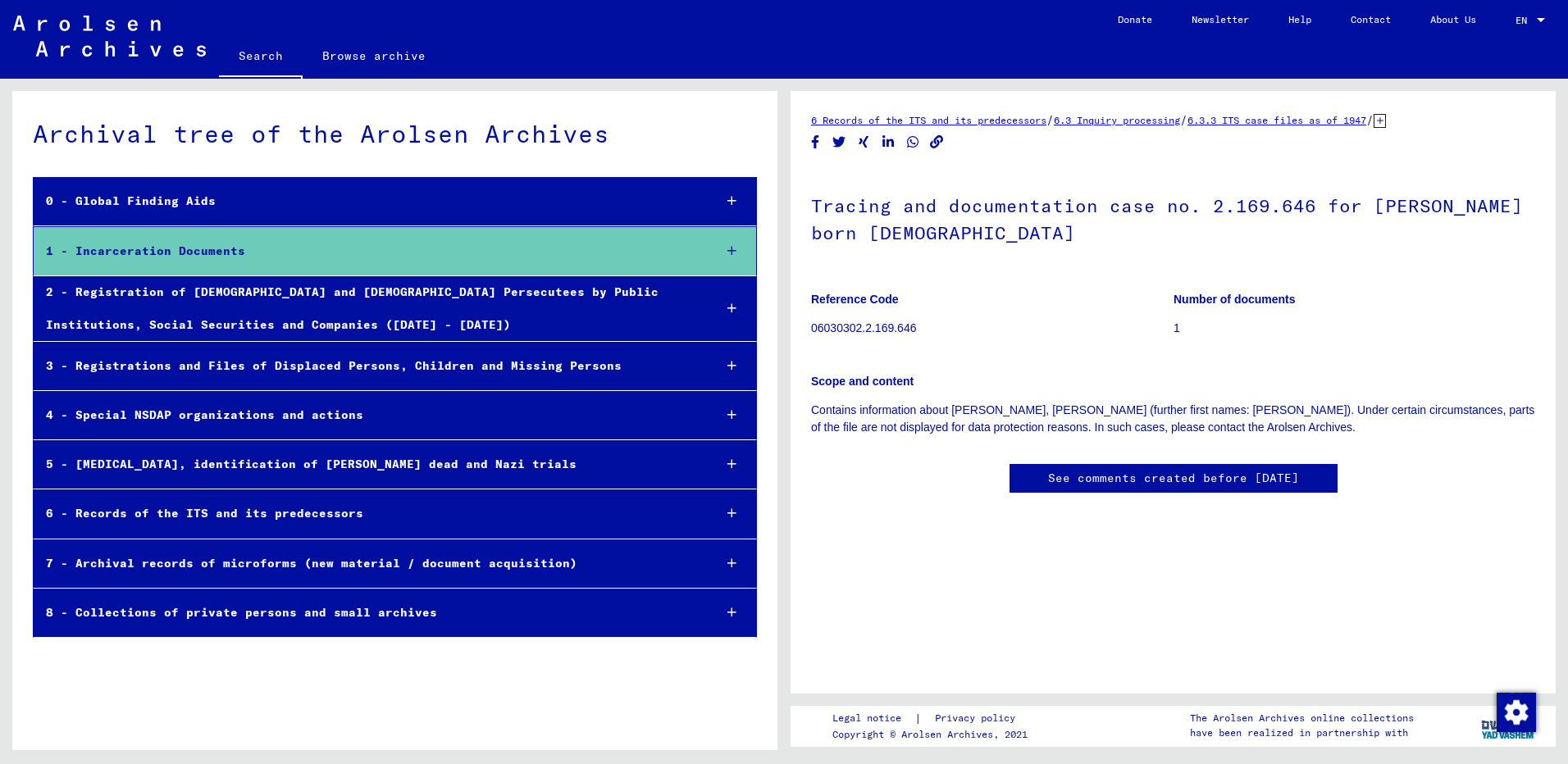
click at [735, 290] on div at bounding box center [732, 308] width 47 height 48
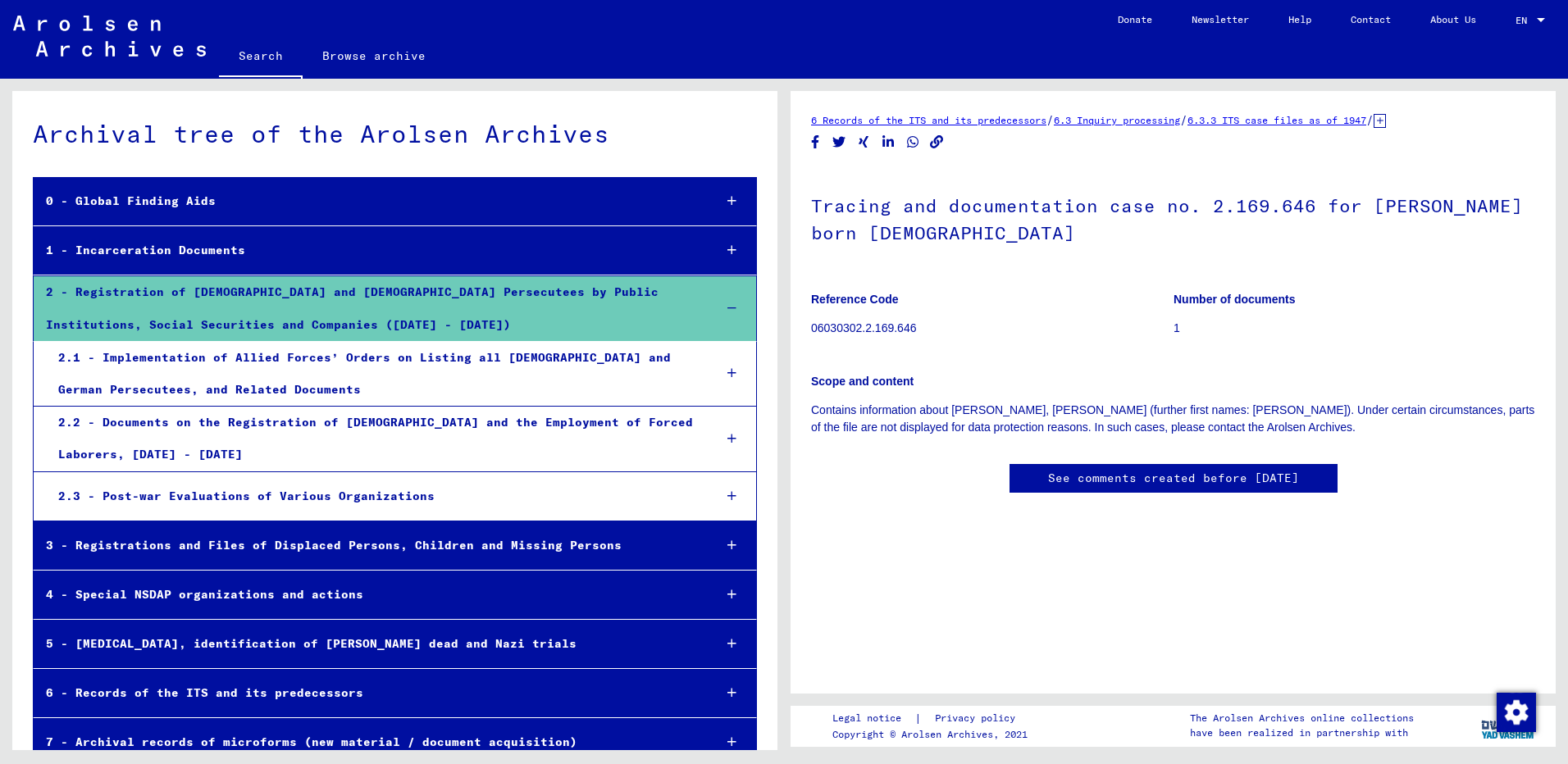
click at [735, 290] on div at bounding box center [732, 308] width 47 height 48
